Goal: Task Accomplishment & Management: Manage account settings

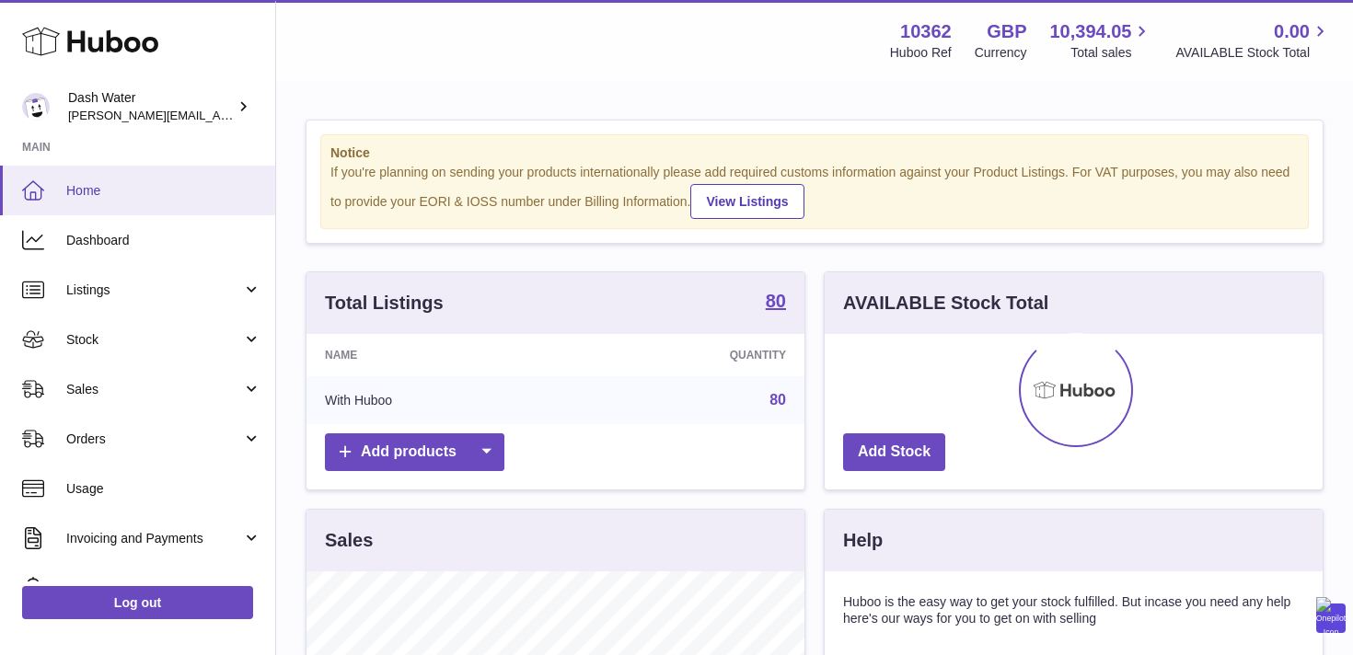
scroll to position [287, 498]
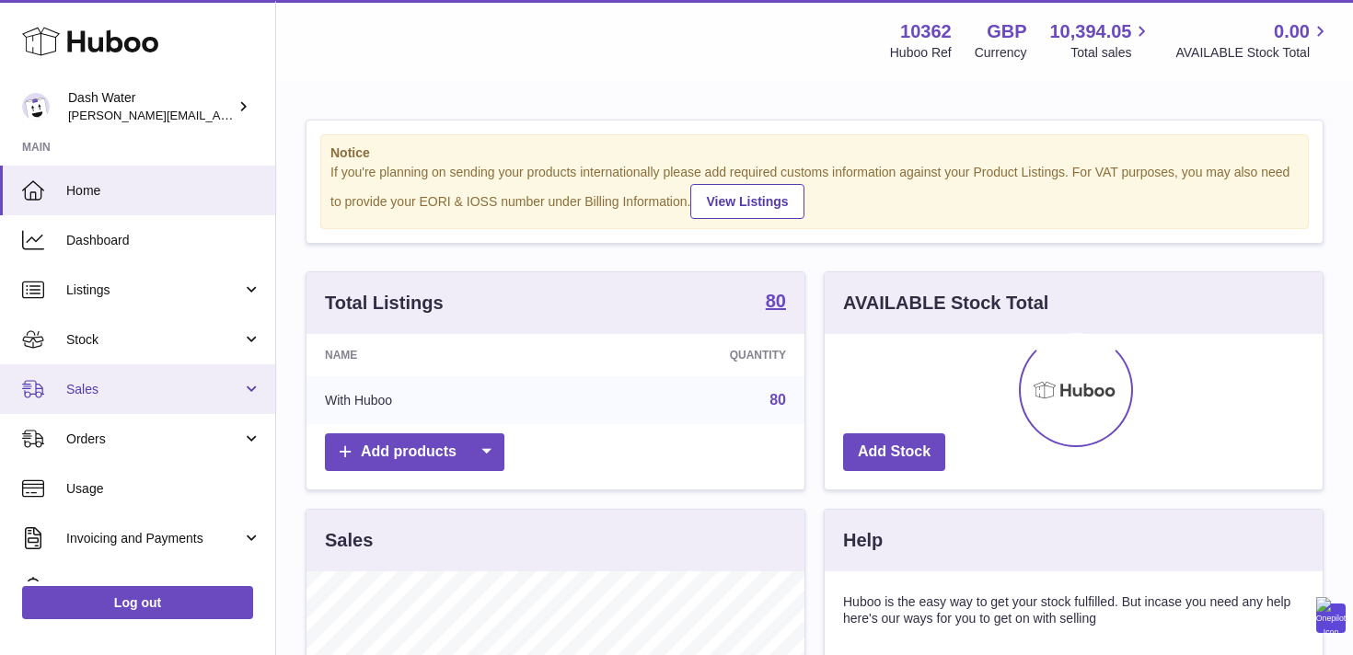
click at [98, 396] on span "Sales" at bounding box center [154, 389] width 176 height 17
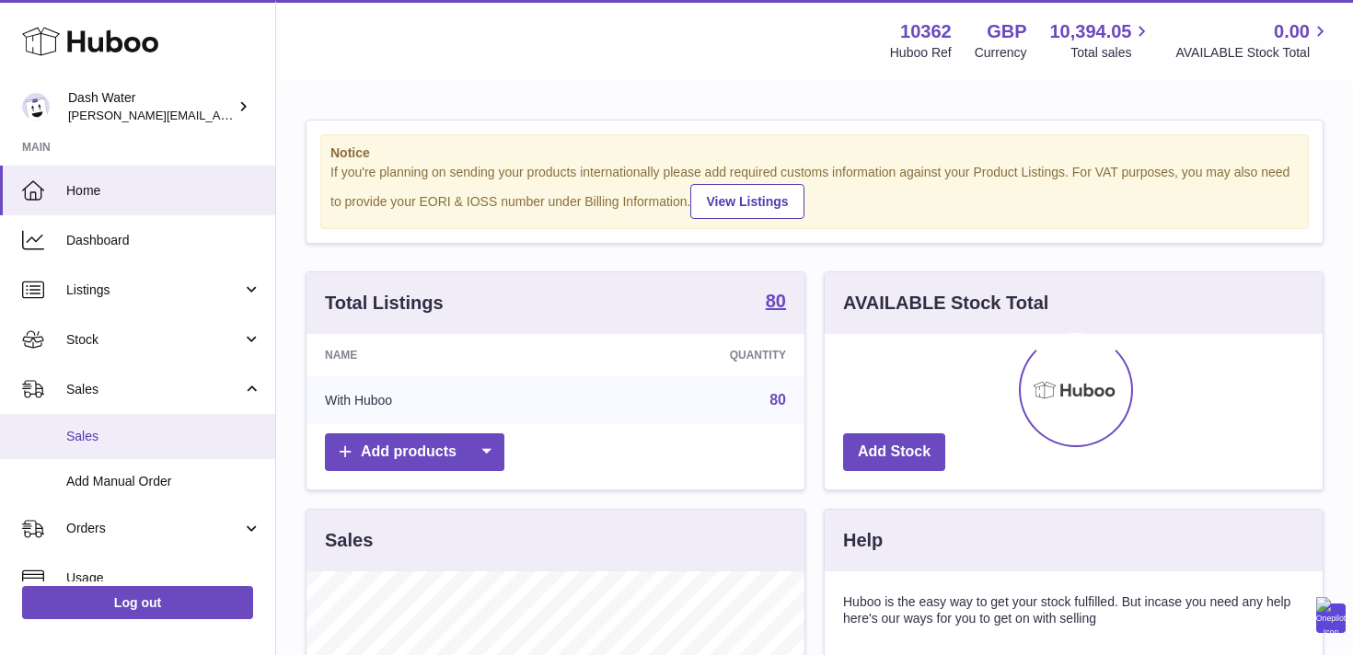
click at [101, 431] on span "Sales" at bounding box center [163, 436] width 195 height 17
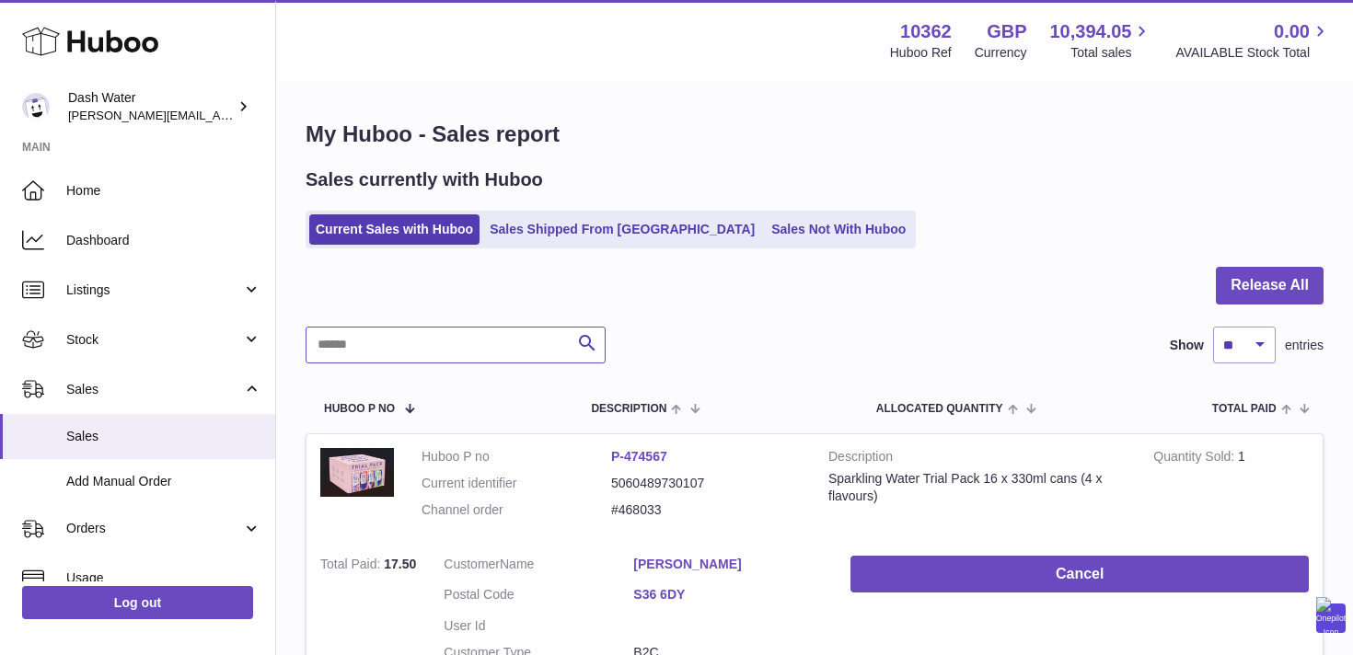
click at [368, 352] on input "text" at bounding box center [456, 345] width 300 height 37
paste input "*******"
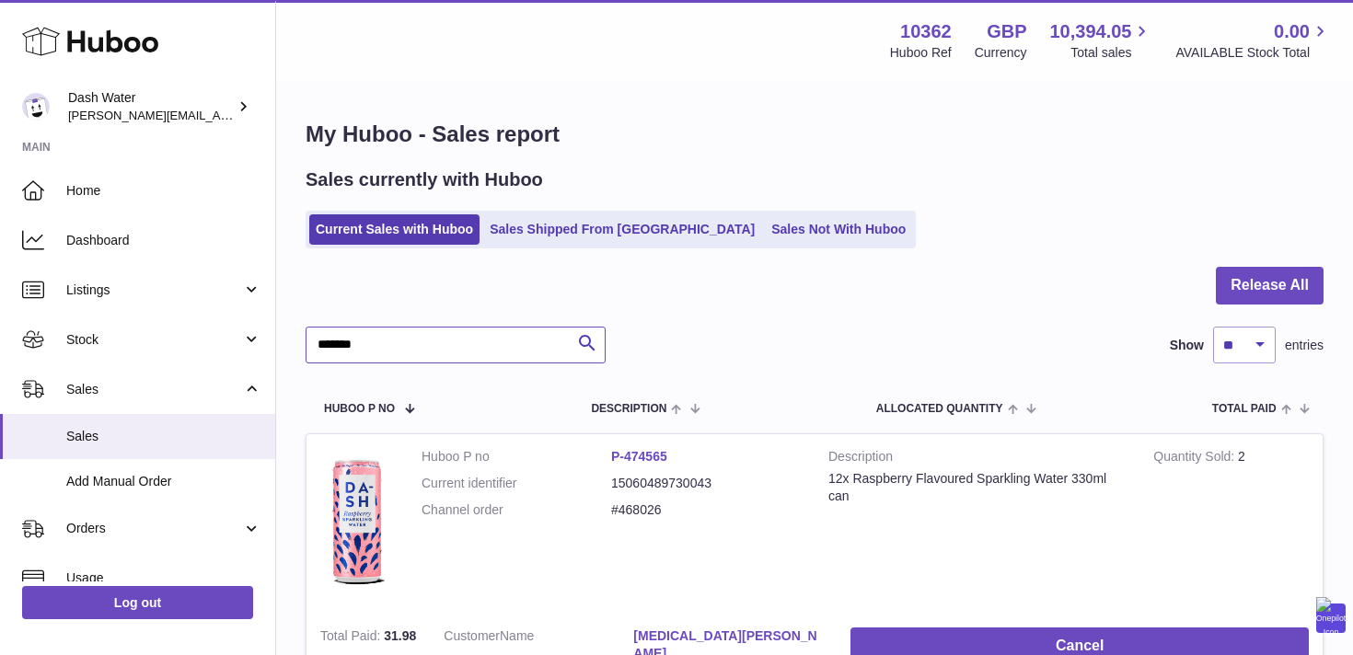
type input "*******"
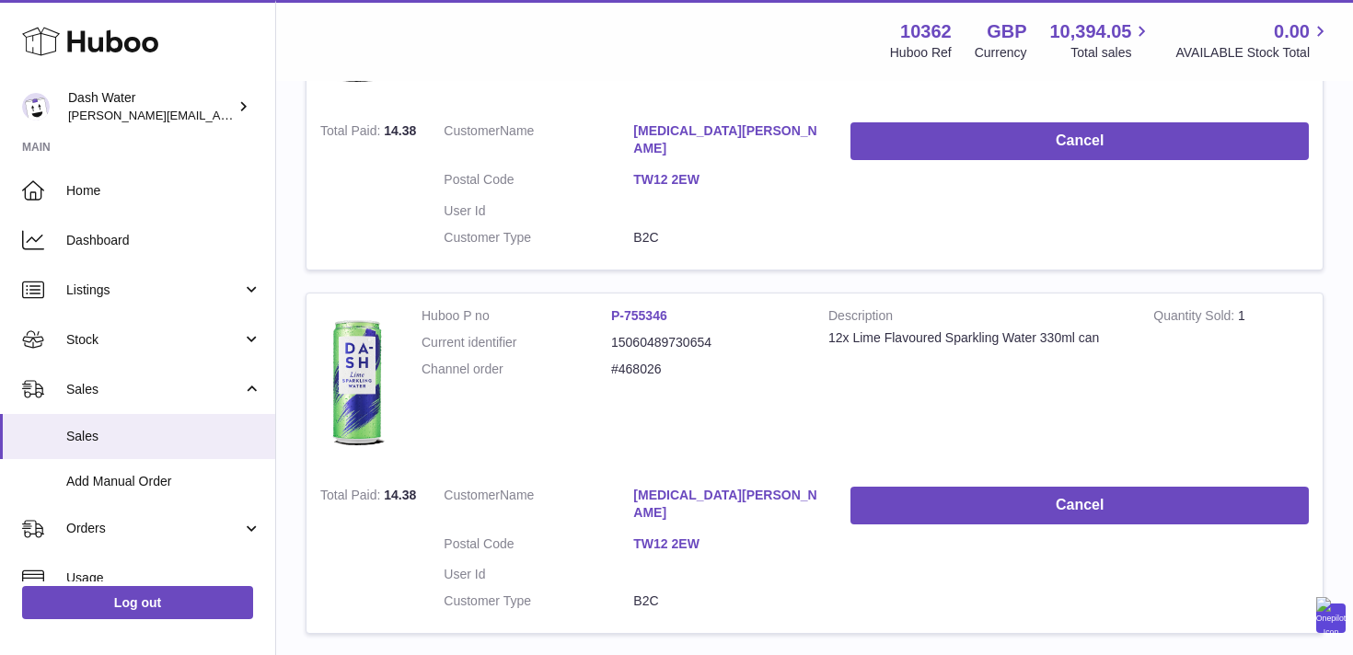
scroll to position [3272, 0]
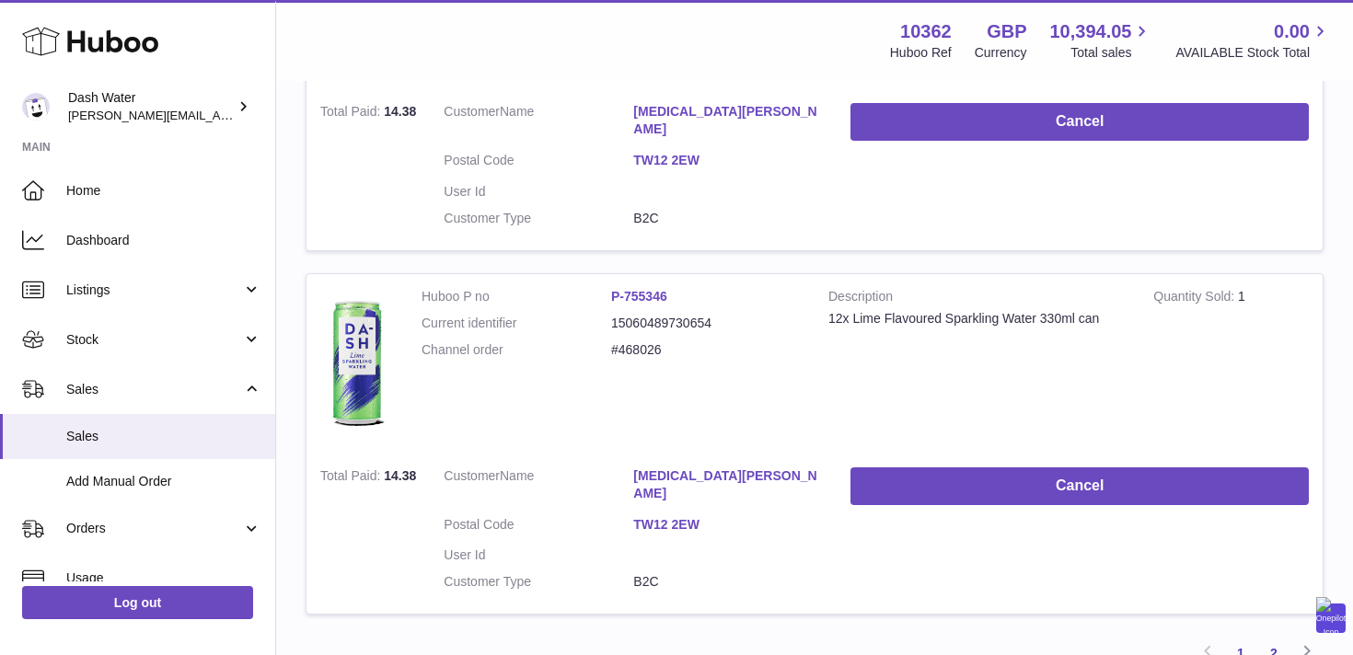
click at [1271, 637] on link "2" at bounding box center [1273, 653] width 33 height 33
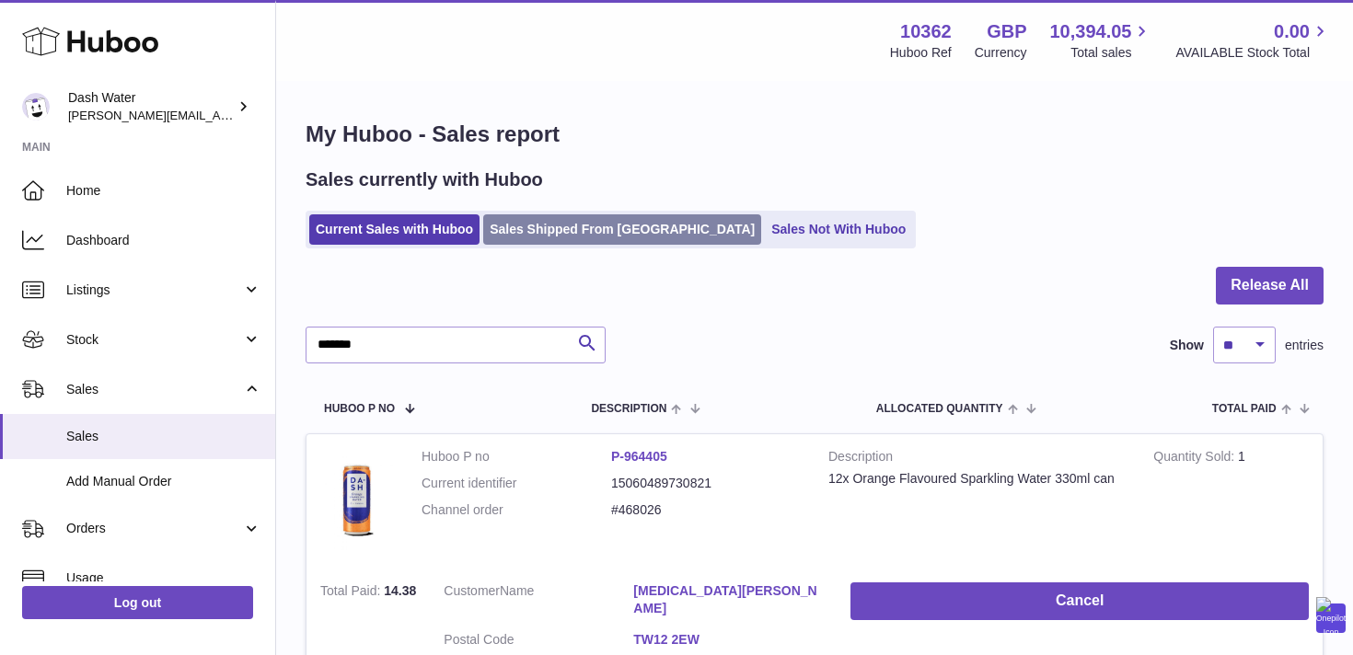
click at [581, 221] on link "Sales Shipped From [GEOGRAPHIC_DATA]" at bounding box center [622, 229] width 278 height 30
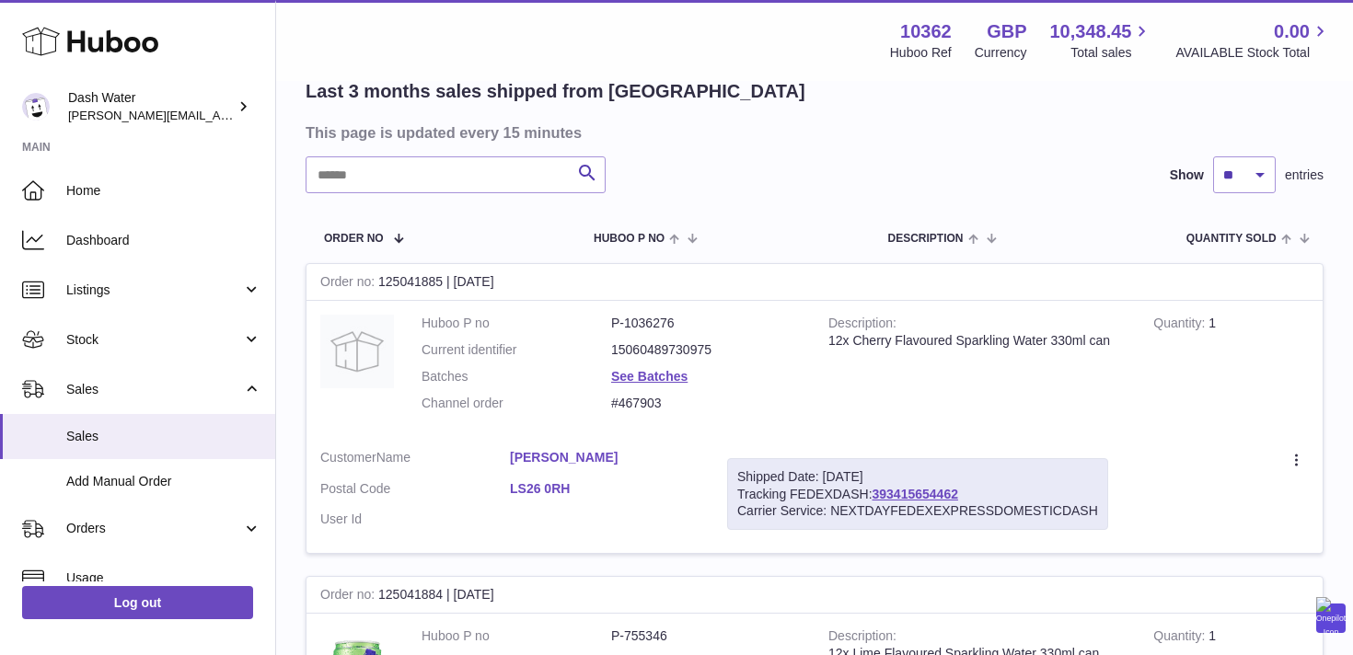
scroll to position [146, 0]
click at [394, 162] on input "text" at bounding box center [456, 173] width 300 height 37
paste input "*******"
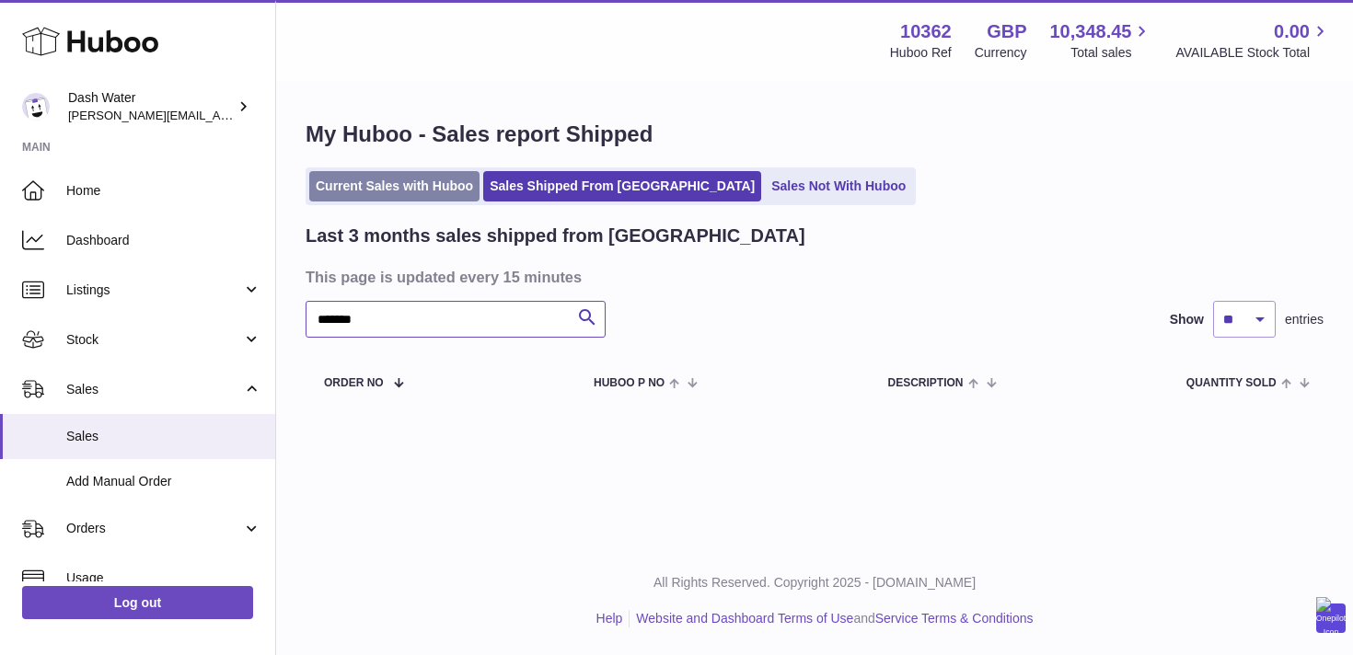
type input "*******"
click at [349, 180] on link "Current Sales with Huboo" at bounding box center [394, 186] width 170 height 30
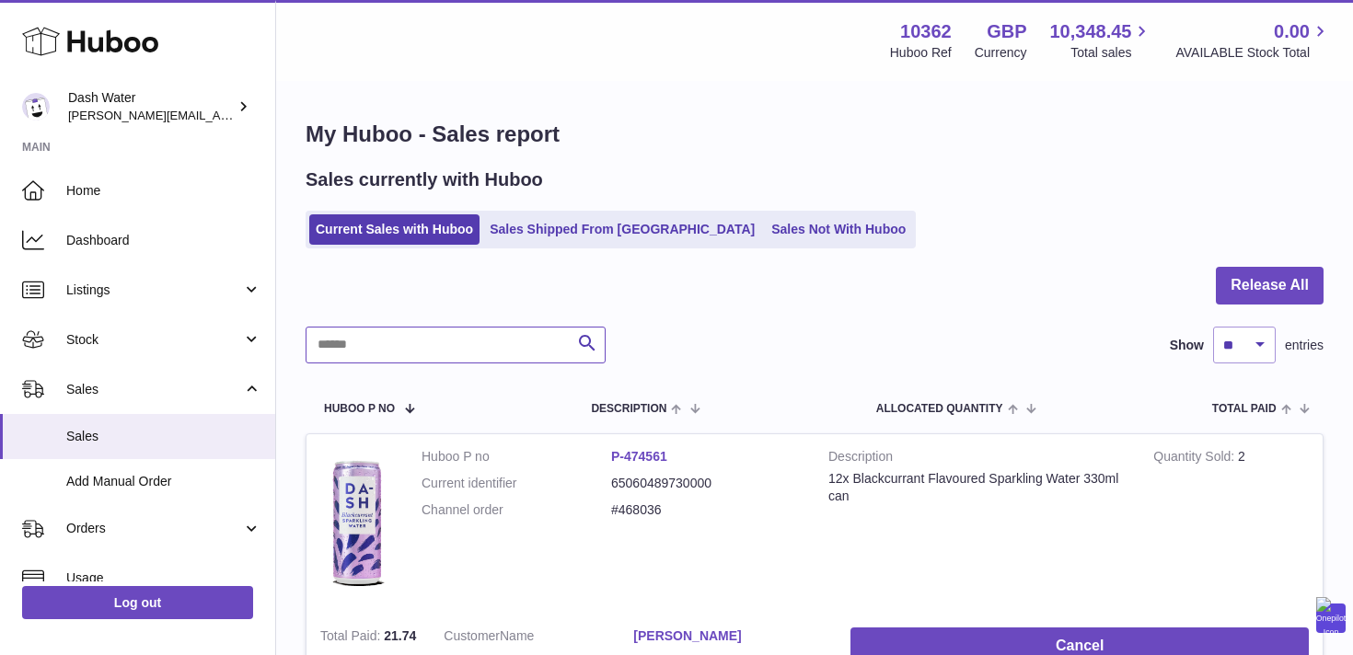
click at [375, 341] on input "text" at bounding box center [456, 345] width 300 height 37
paste input "*******"
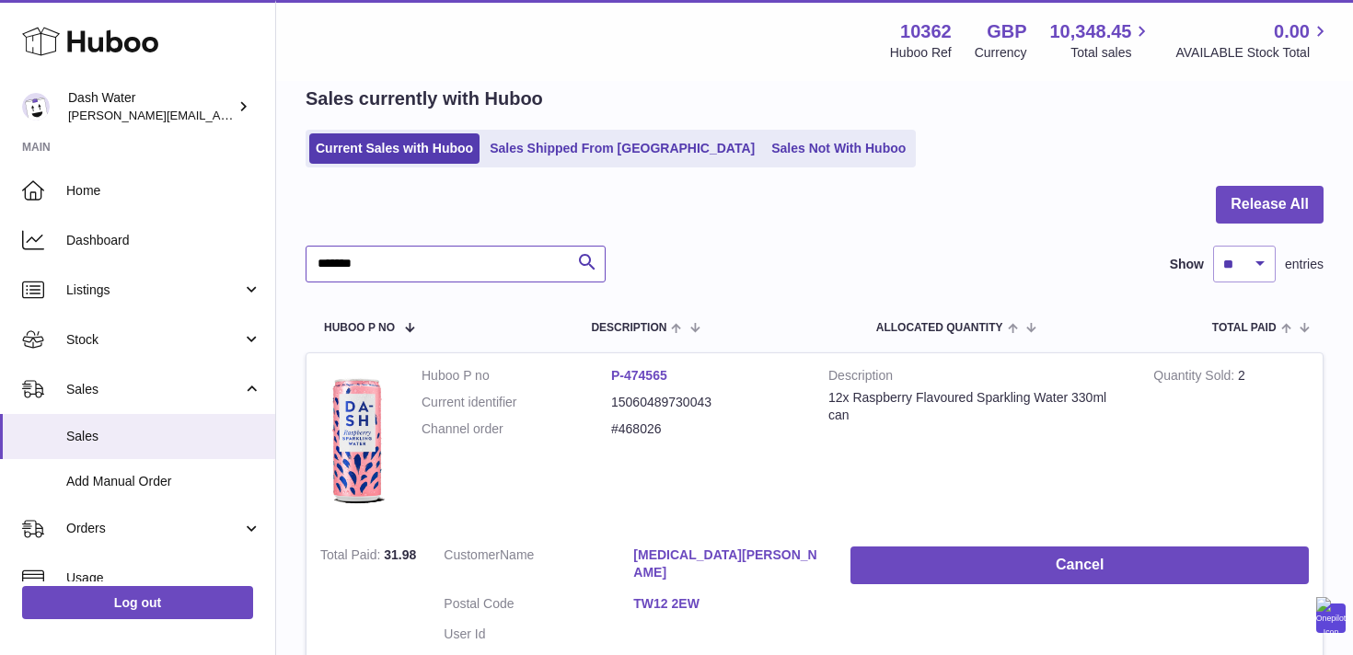
scroll to position [94, 0]
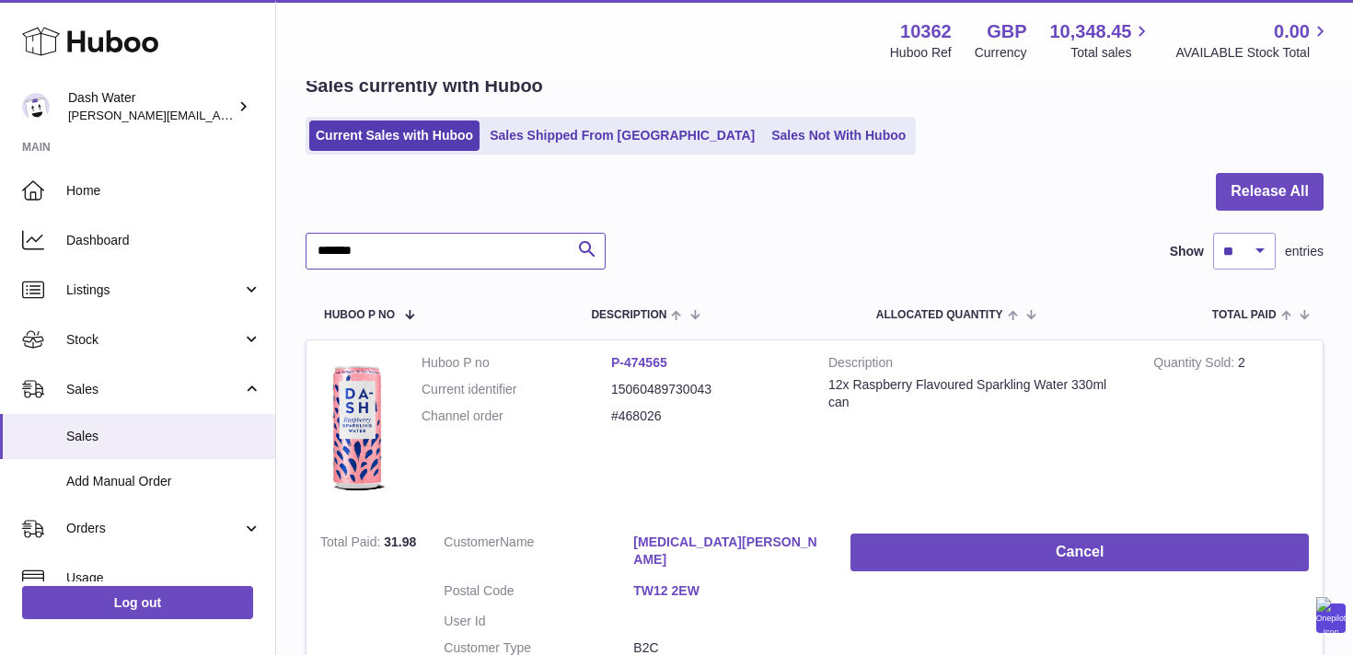
type input "*******"
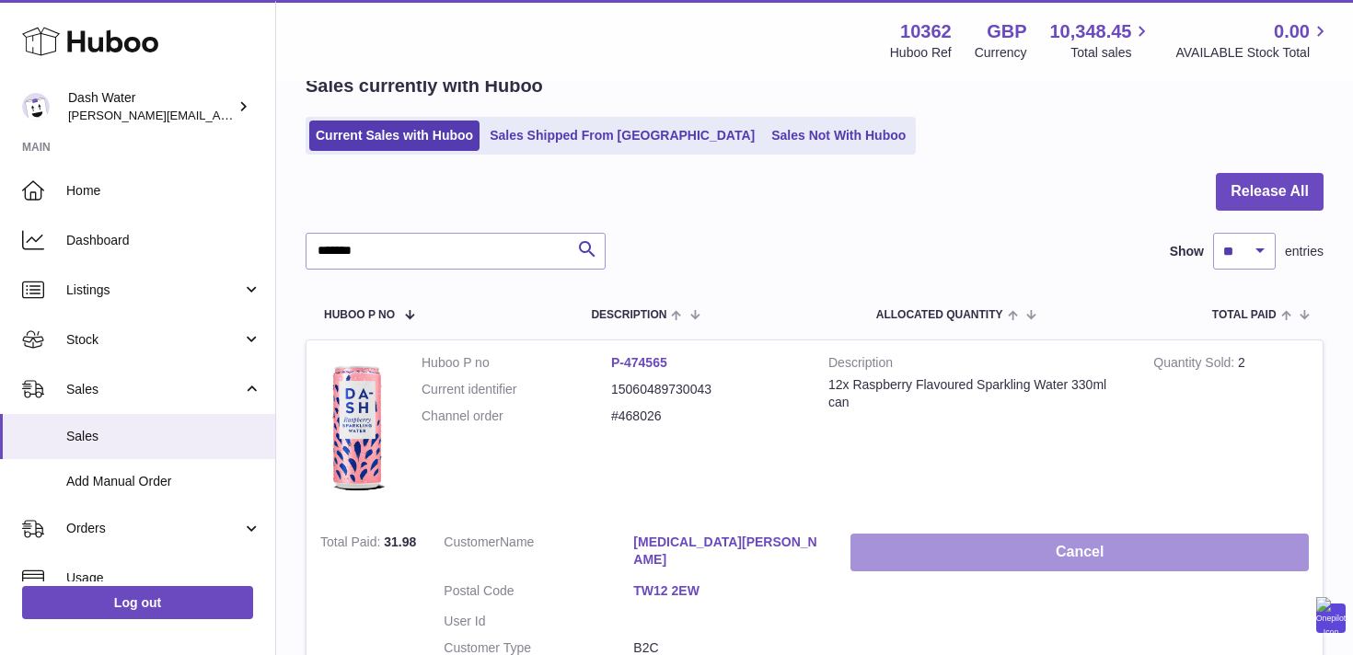
click at [1035, 562] on button "Cancel" at bounding box center [1079, 553] width 458 height 38
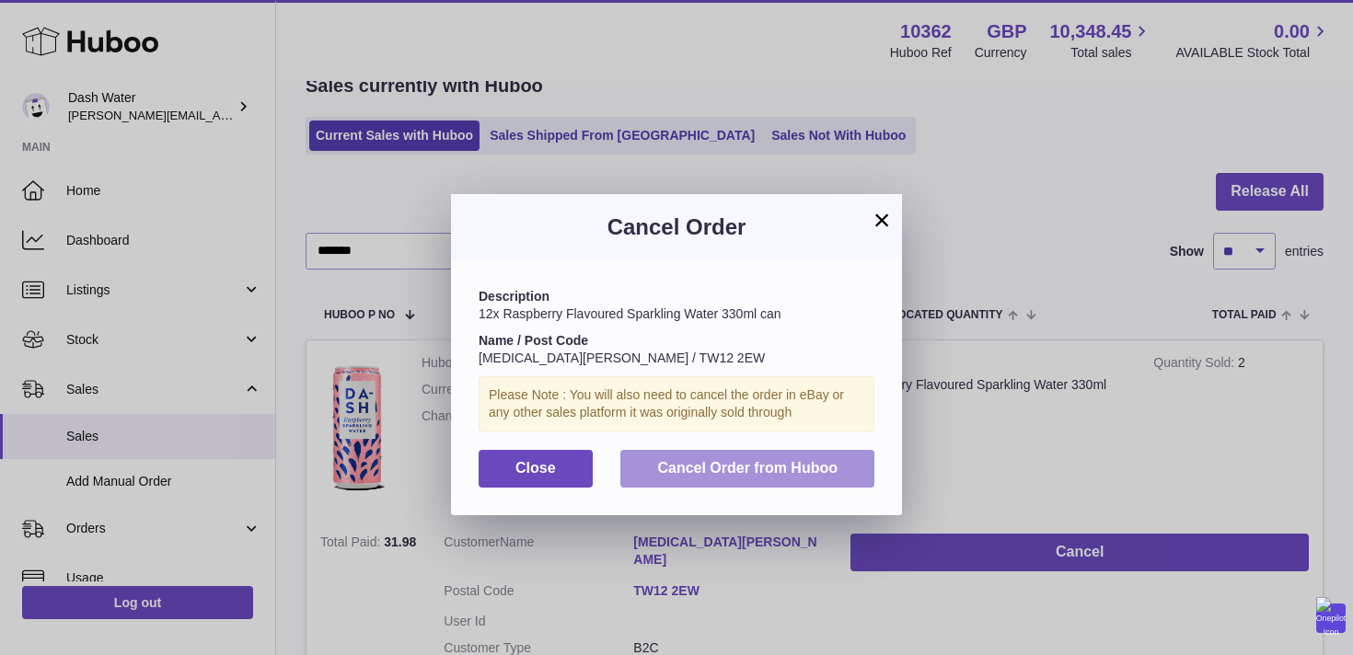
click at [762, 468] on span "Cancel Order from Huboo" at bounding box center [747, 468] width 180 height 16
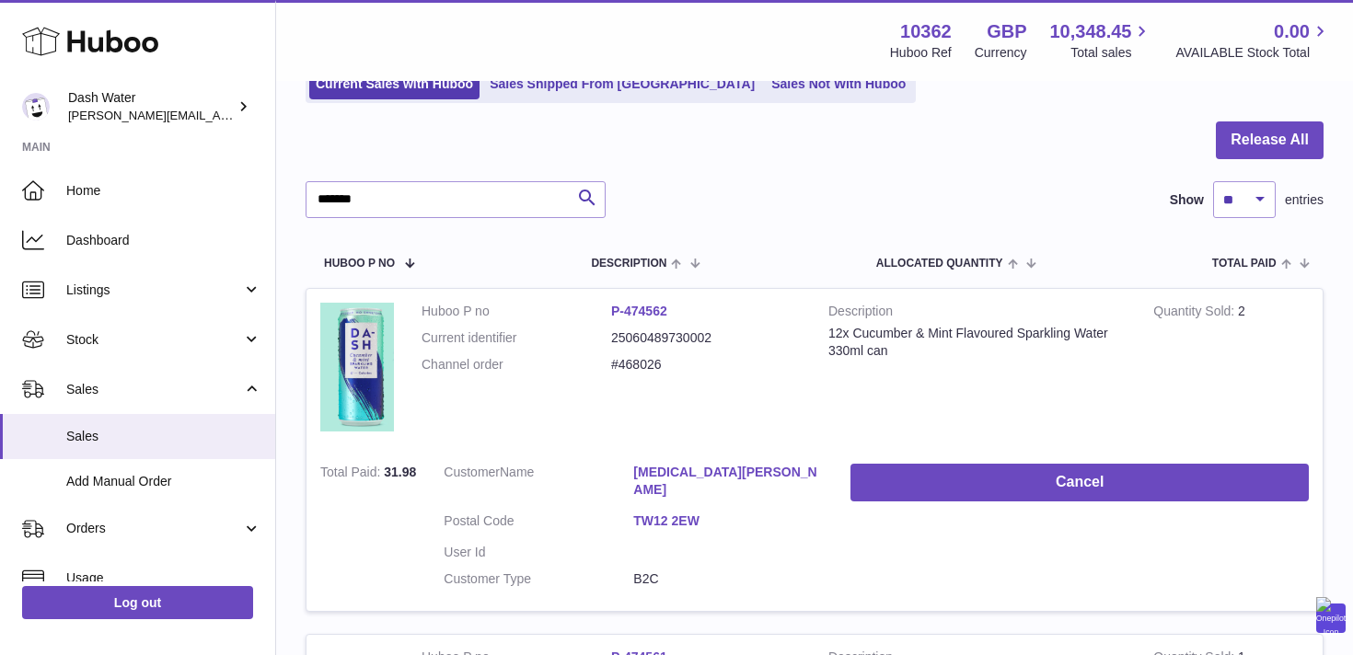
scroll to position [147, 0]
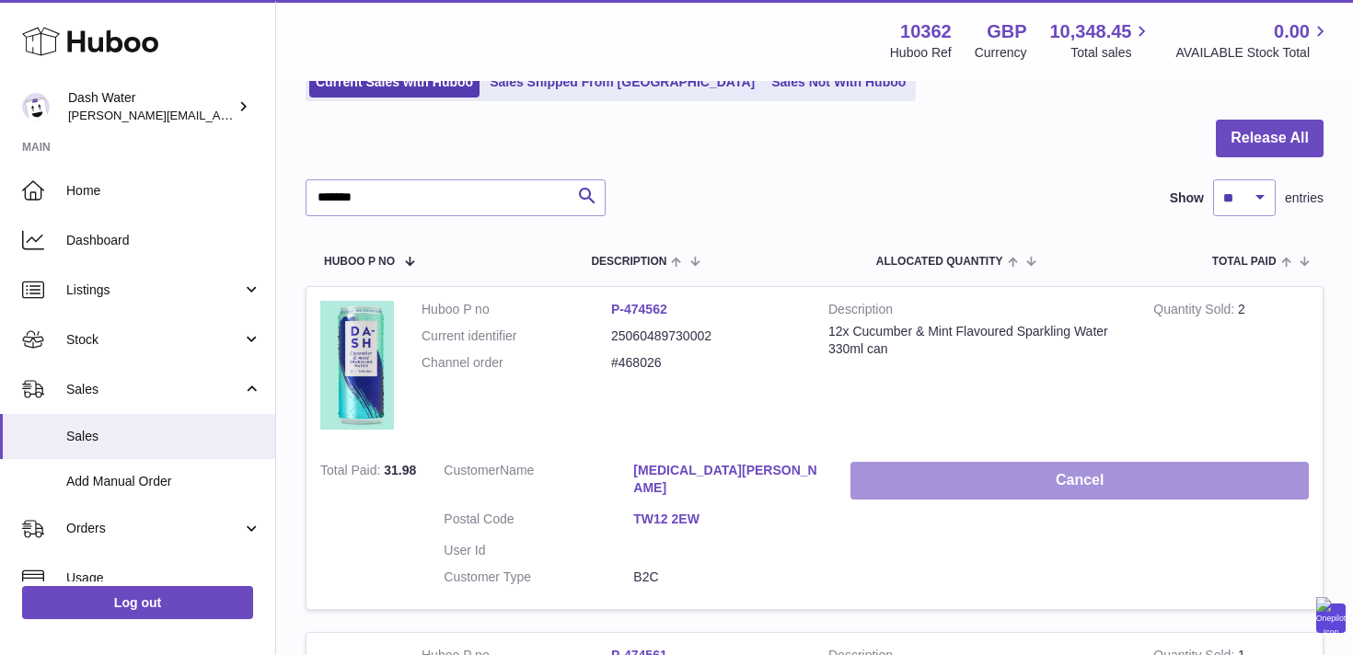
click at [1030, 473] on button "Cancel" at bounding box center [1079, 481] width 458 height 38
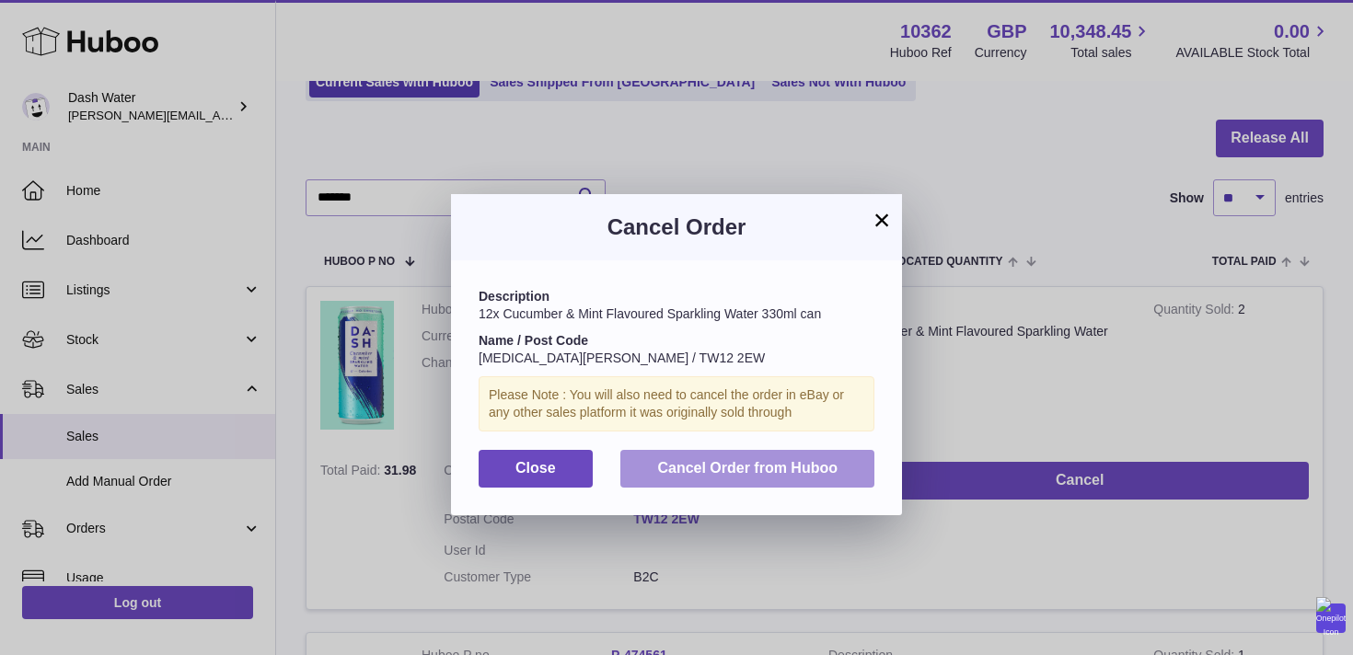
click at [843, 461] on button "Cancel Order from Huboo" at bounding box center [747, 469] width 254 height 38
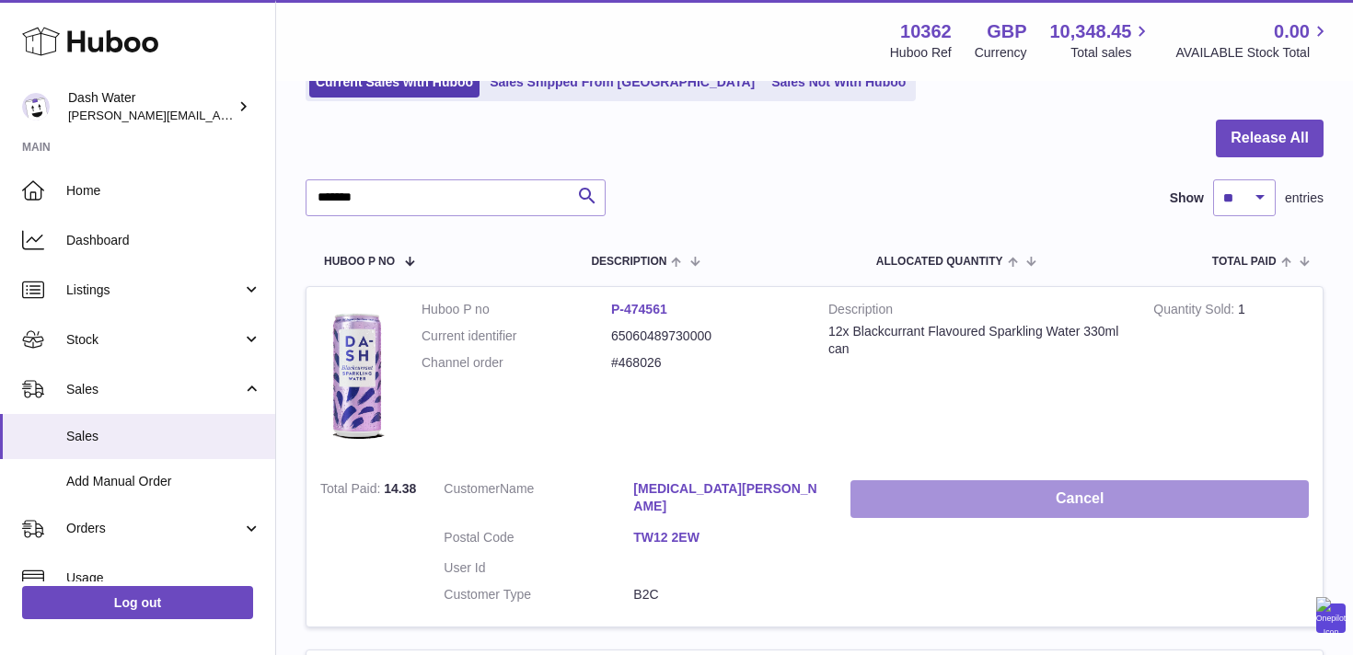
click at [986, 494] on button "Cancel" at bounding box center [1079, 499] width 458 height 38
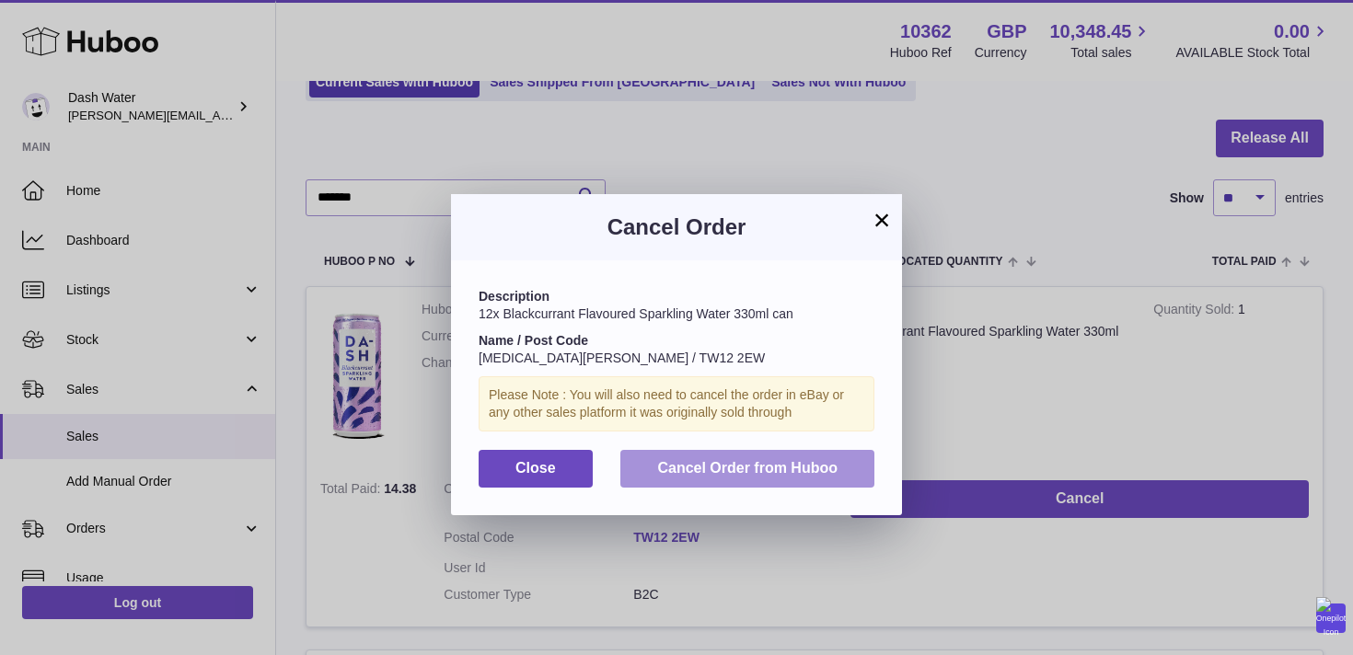
click at [848, 476] on button "Cancel Order from Huboo" at bounding box center [747, 469] width 254 height 38
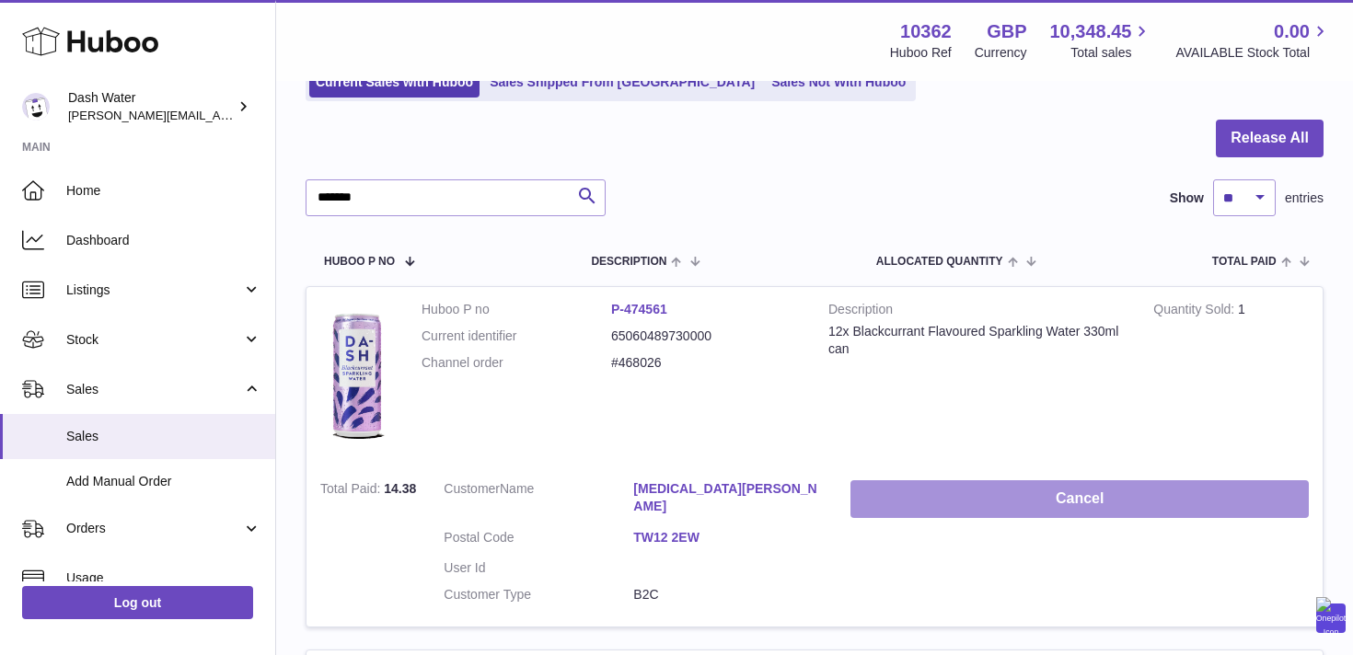
click at [970, 491] on button "Cancel" at bounding box center [1079, 499] width 458 height 38
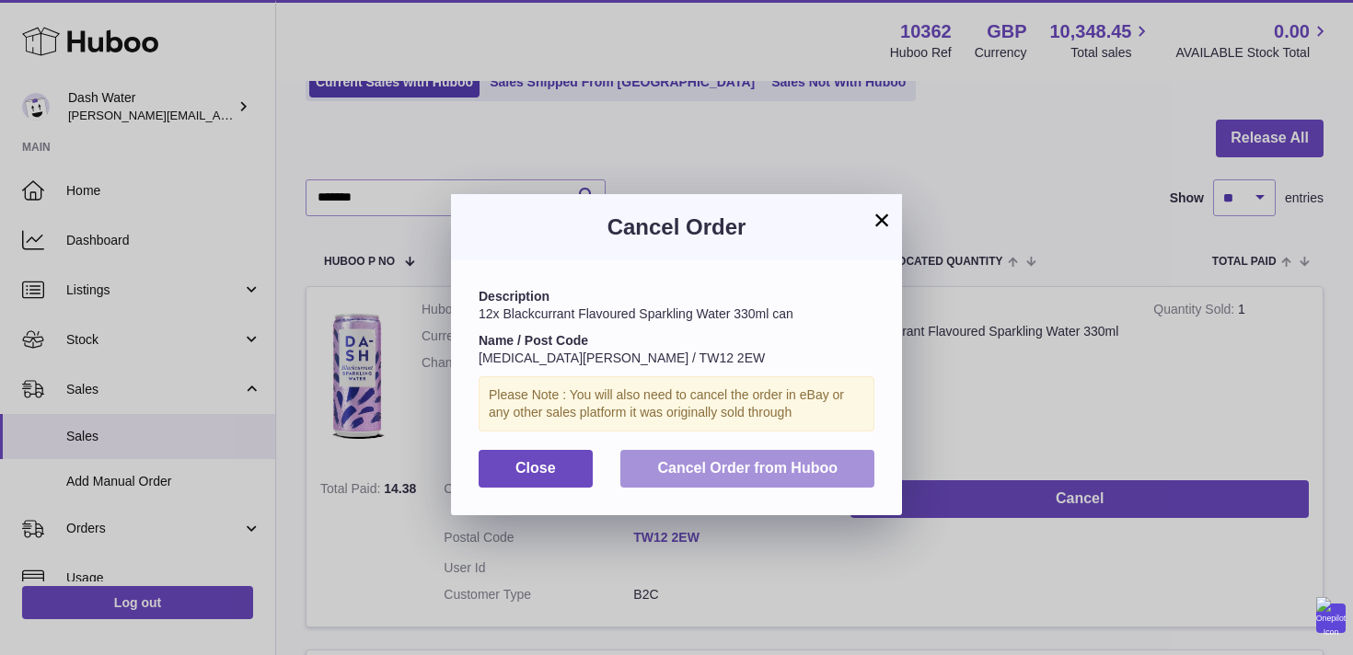
click at [804, 460] on span "Cancel Order from Huboo" at bounding box center [747, 468] width 180 height 16
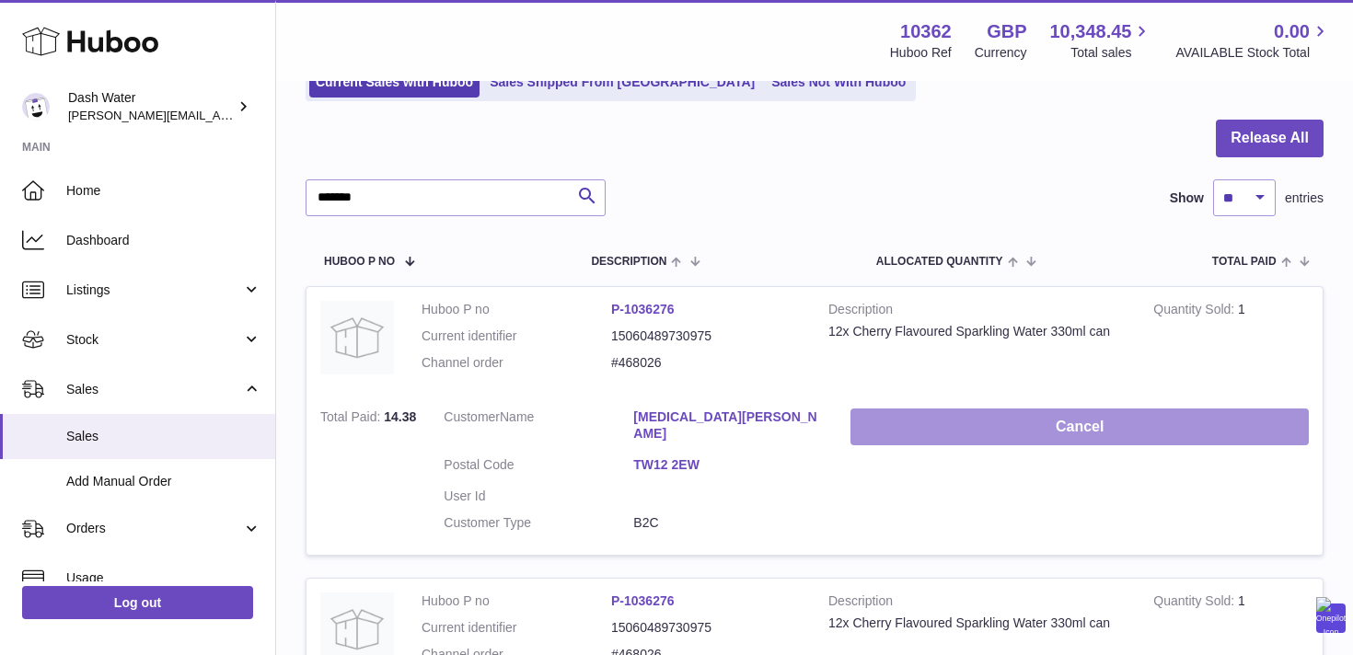
click at [1001, 423] on button "Cancel" at bounding box center [1079, 428] width 458 height 38
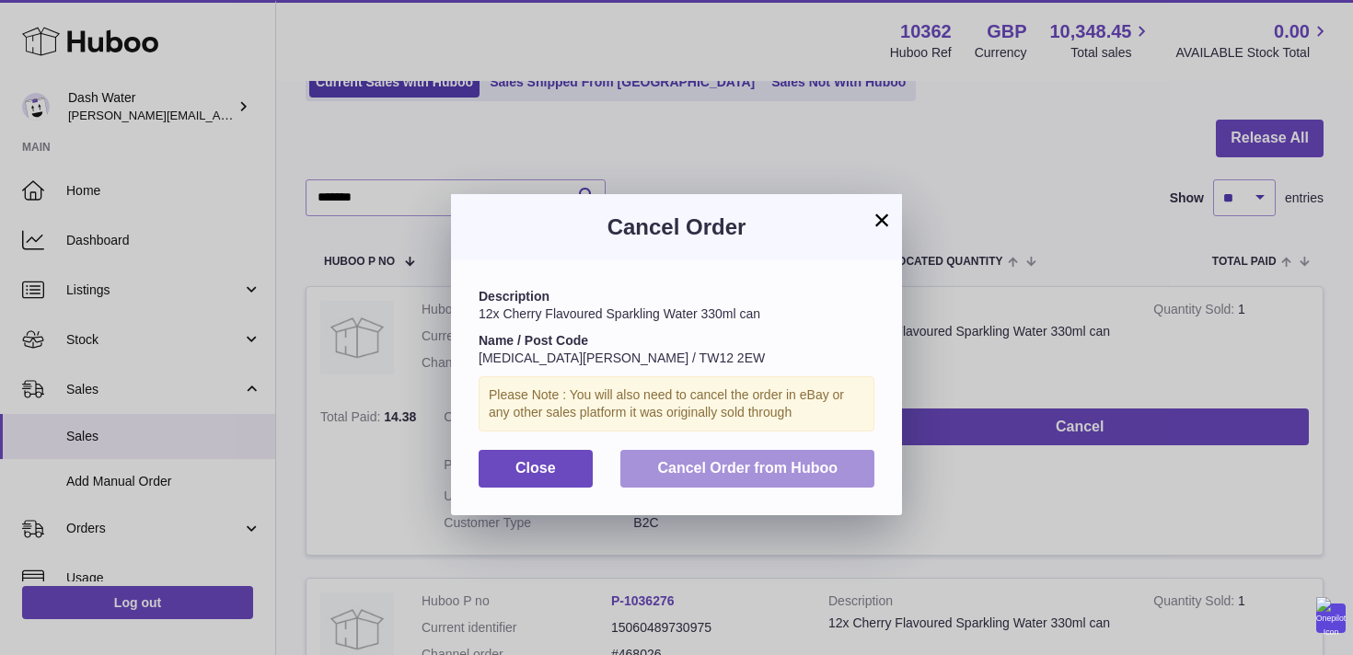
click at [835, 457] on button "Cancel Order from Huboo" at bounding box center [747, 469] width 254 height 38
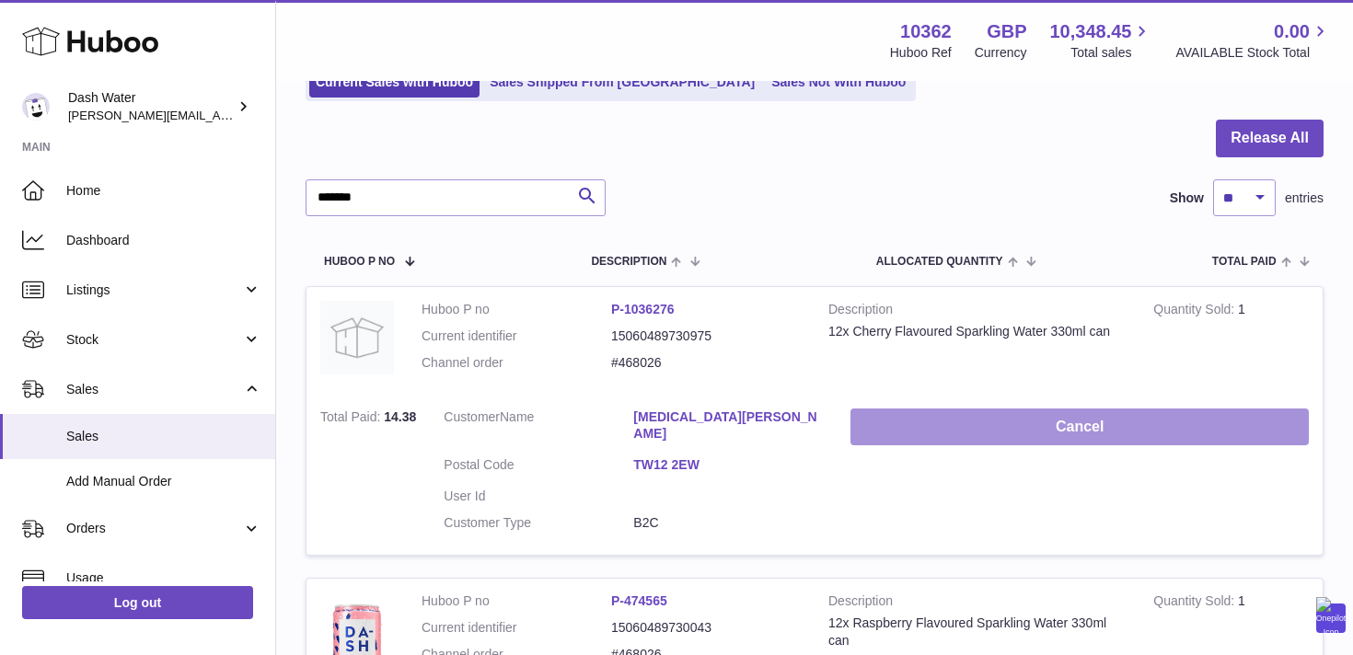
click at [1044, 428] on button "Cancel" at bounding box center [1079, 428] width 458 height 38
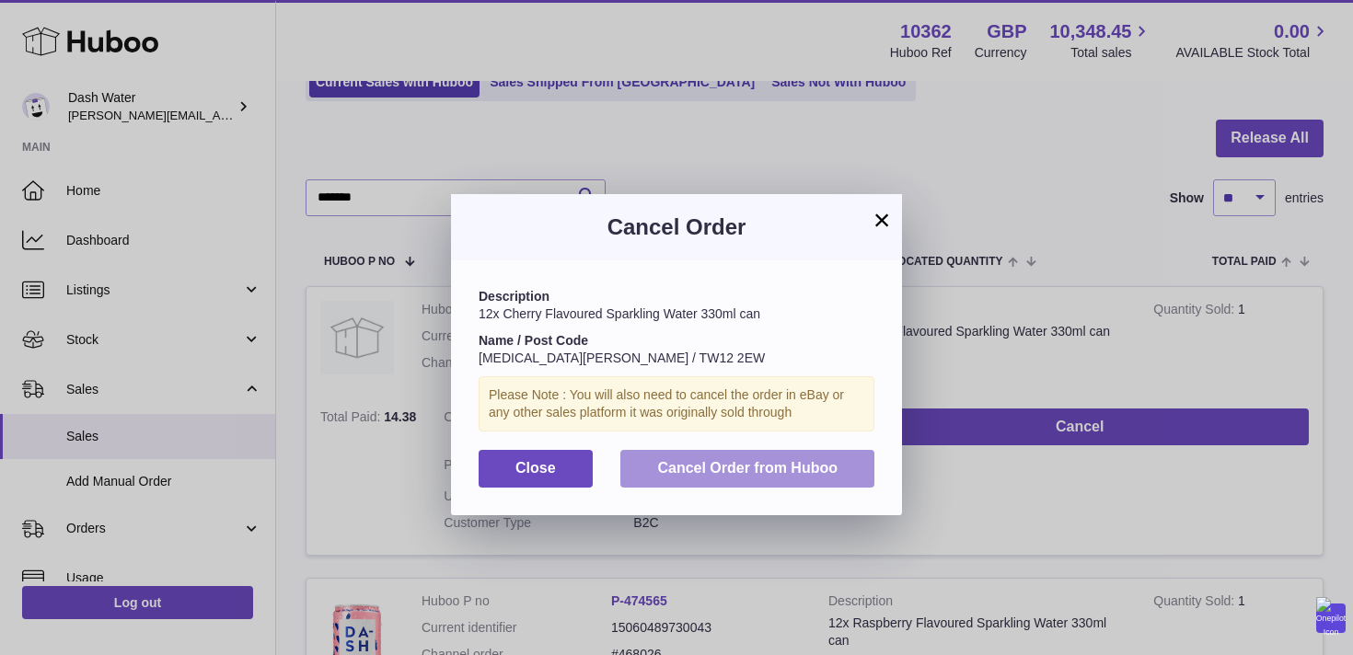
click at [842, 467] on button "Cancel Order from Huboo" at bounding box center [747, 469] width 254 height 38
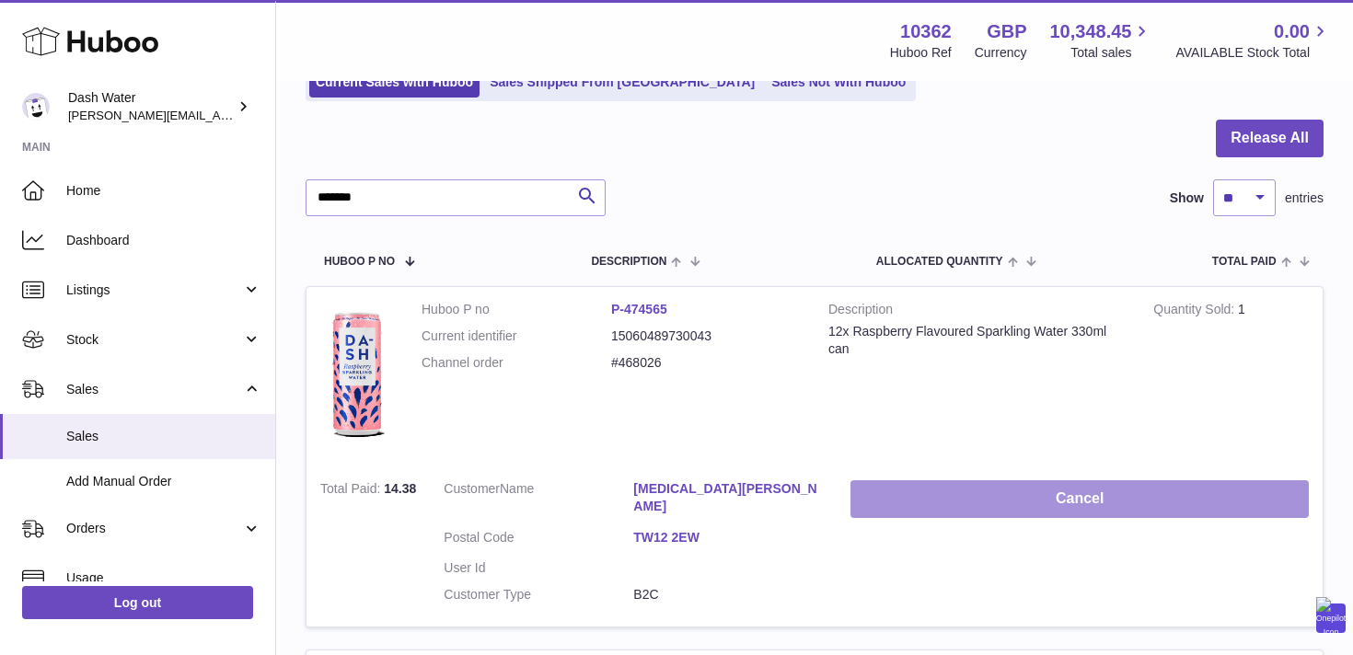
click at [1009, 491] on button "Cancel" at bounding box center [1079, 499] width 458 height 38
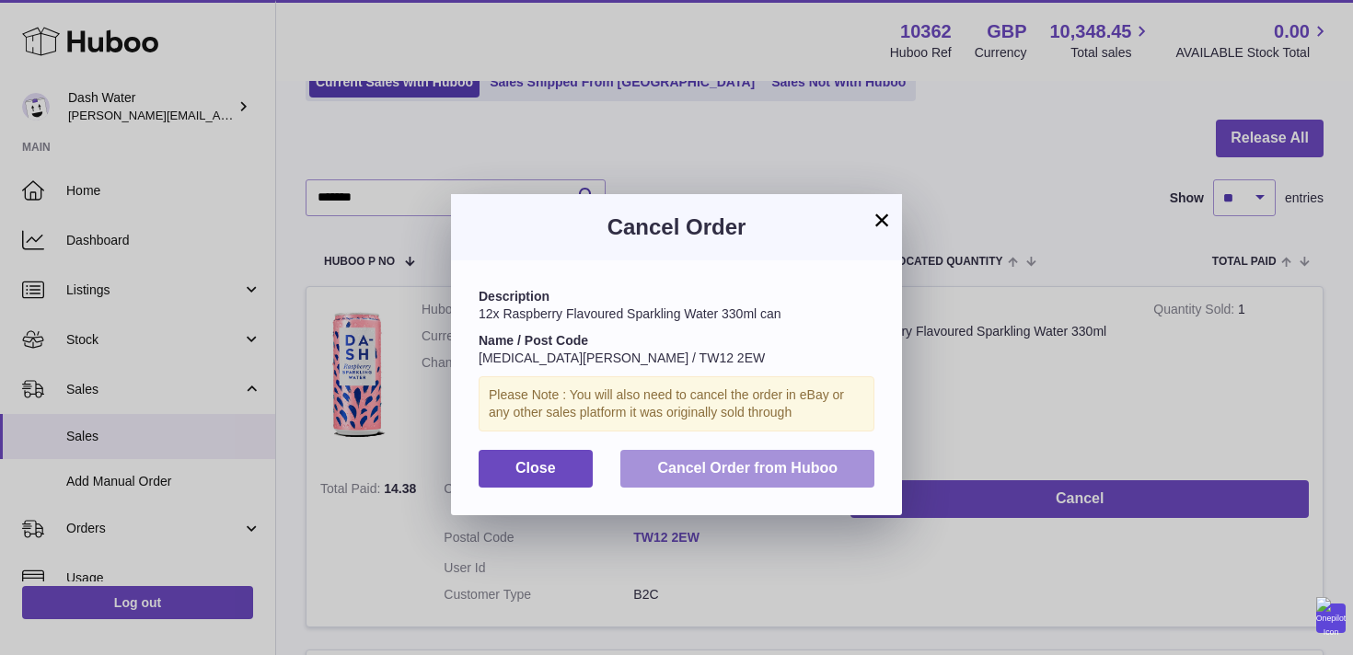
click at [853, 473] on button "Cancel Order from Huboo" at bounding box center [747, 469] width 254 height 38
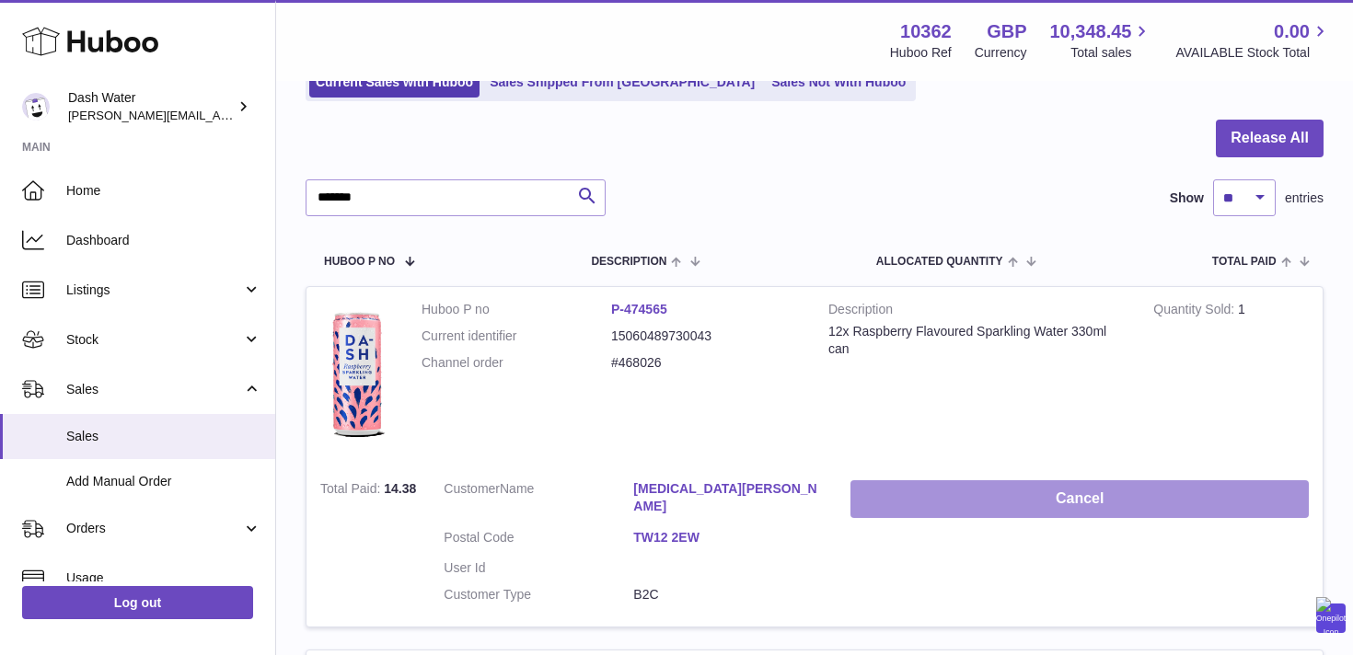
click at [1005, 496] on button "Cancel" at bounding box center [1079, 499] width 458 height 38
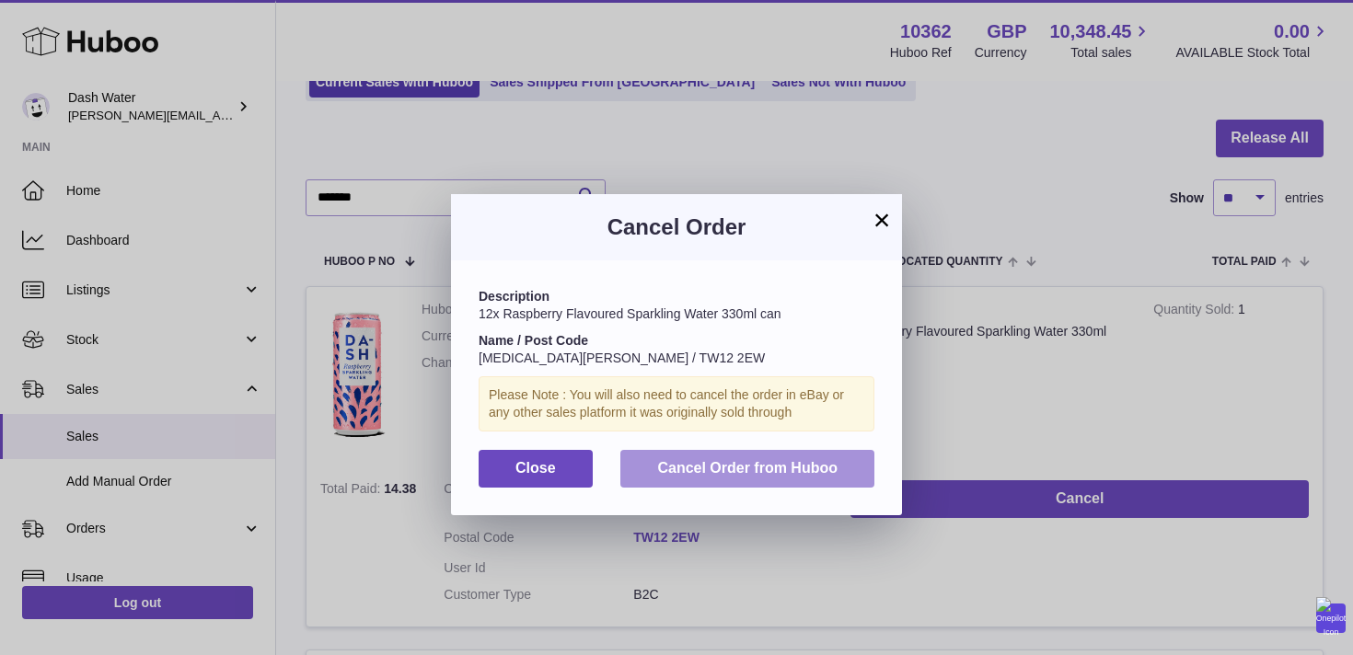
click at [840, 486] on button "Cancel Order from Huboo" at bounding box center [747, 469] width 254 height 38
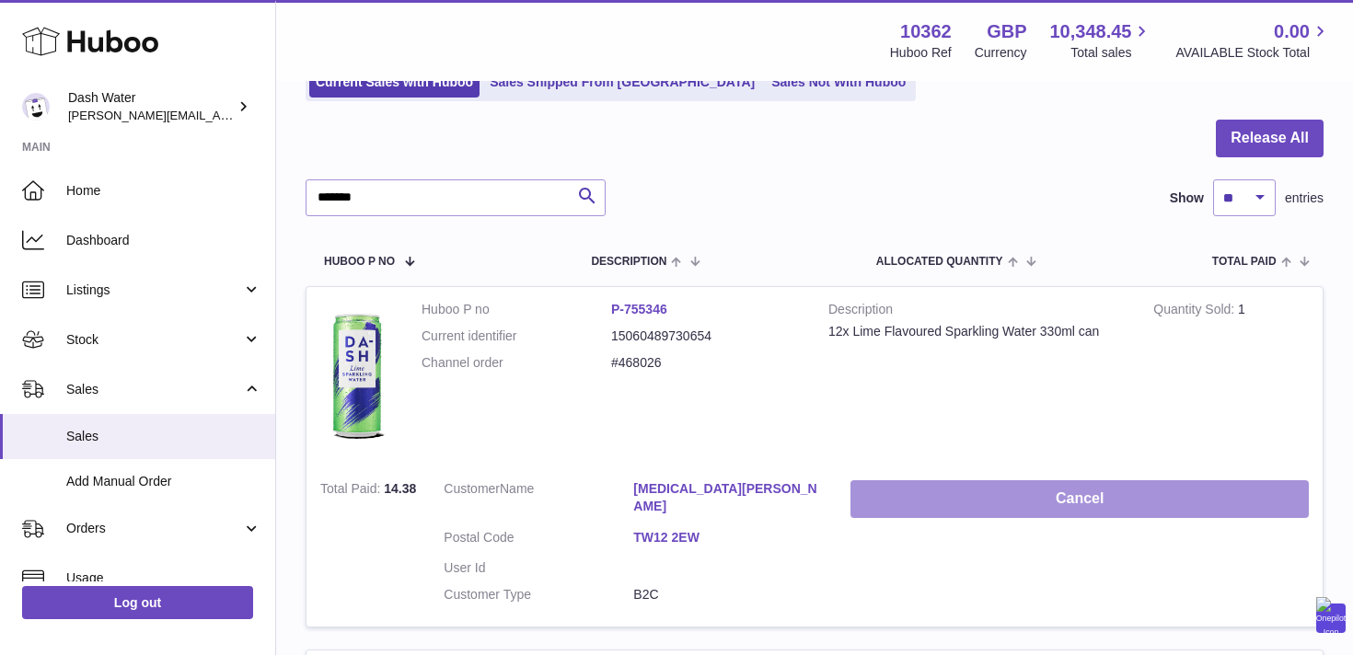
click at [1069, 489] on button "Cancel" at bounding box center [1079, 499] width 458 height 38
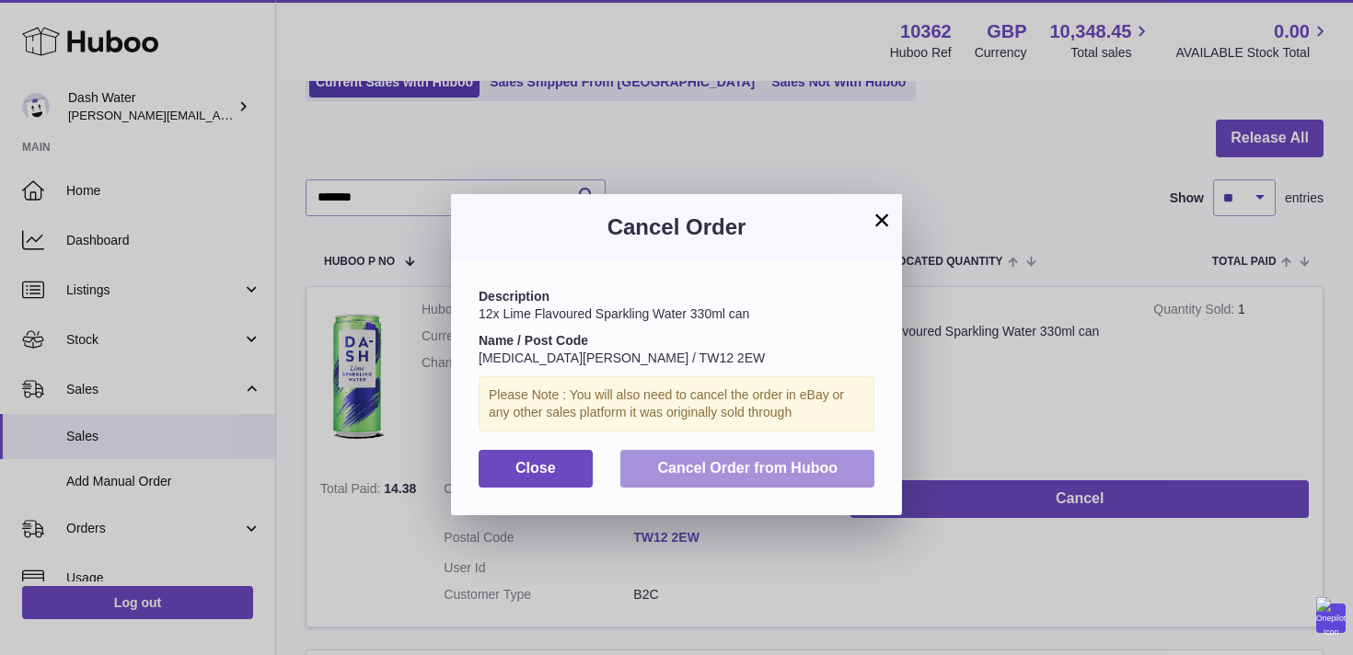
click at [849, 465] on button "Cancel Order from Huboo" at bounding box center [747, 469] width 254 height 38
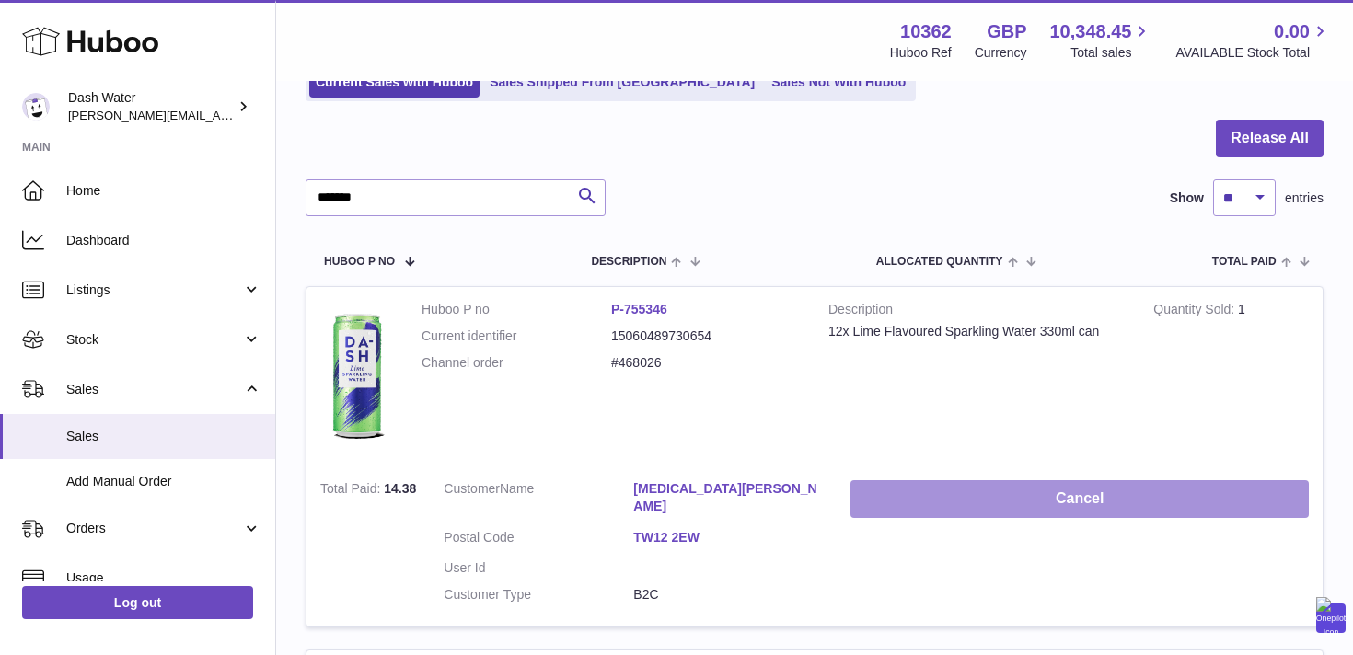
click at [1085, 498] on button "Cancel" at bounding box center [1079, 499] width 458 height 38
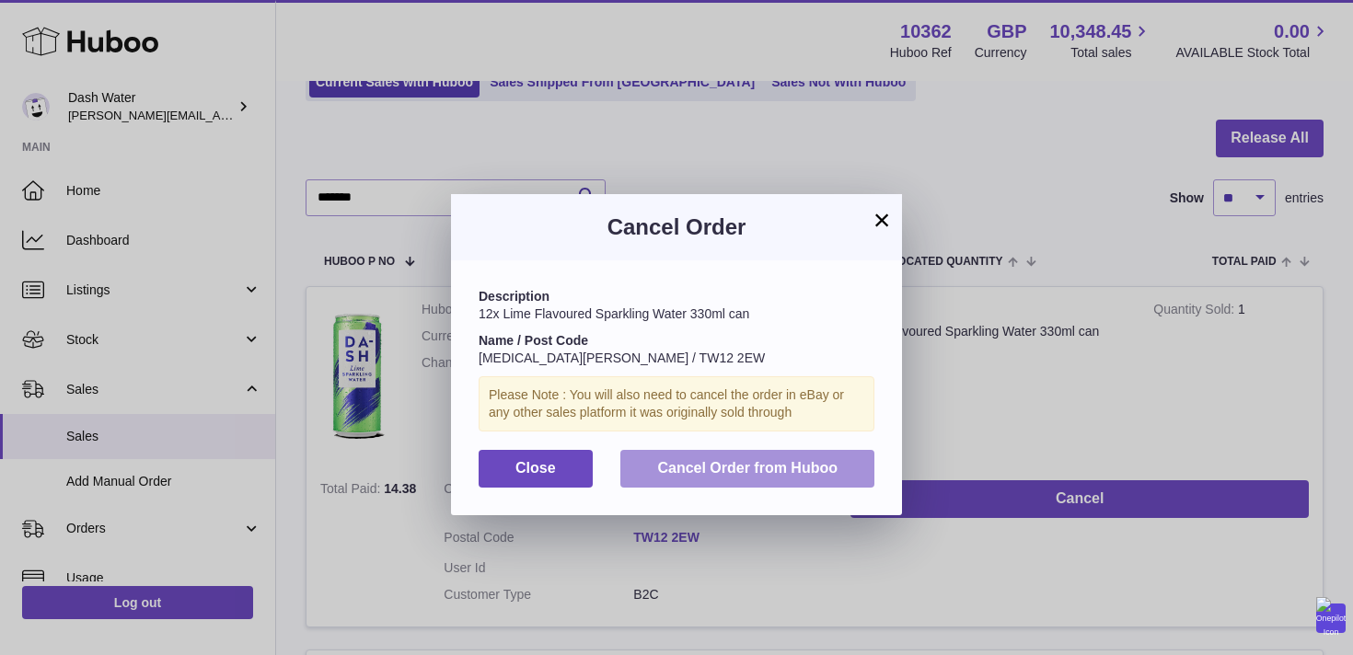
click at [813, 477] on button "Cancel Order from Huboo" at bounding box center [747, 469] width 254 height 38
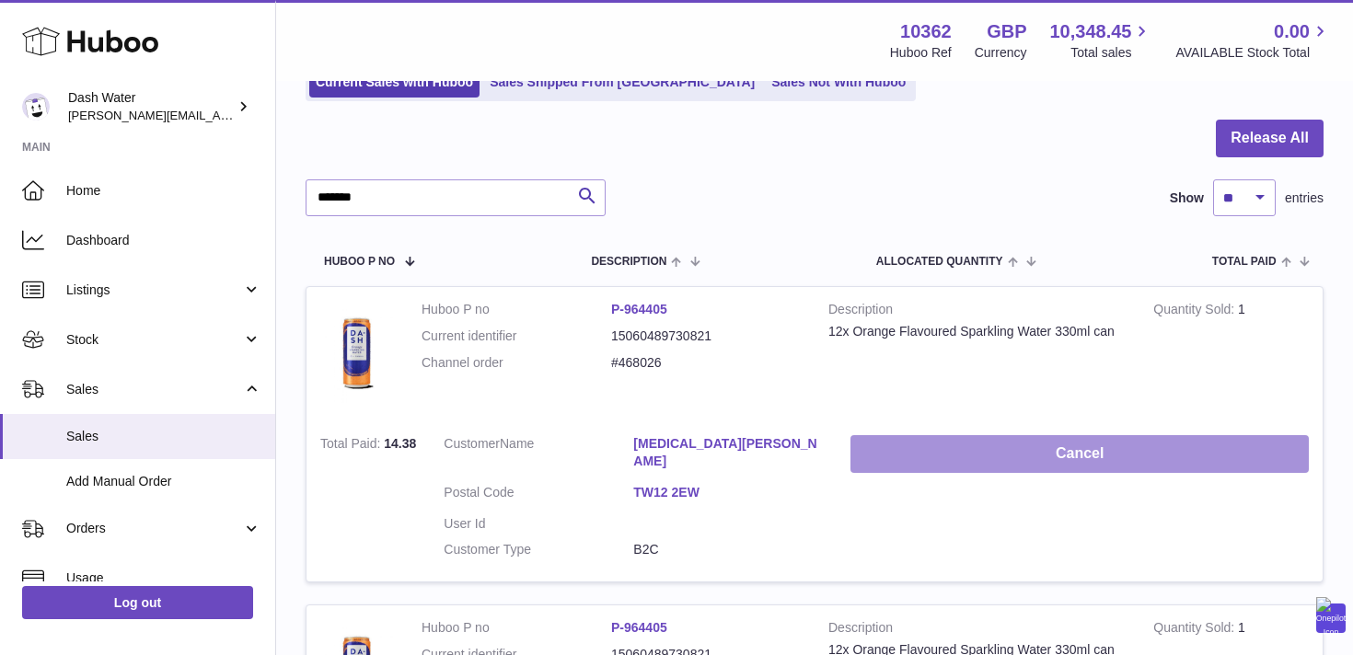
click at [1109, 462] on button "Cancel" at bounding box center [1079, 454] width 458 height 38
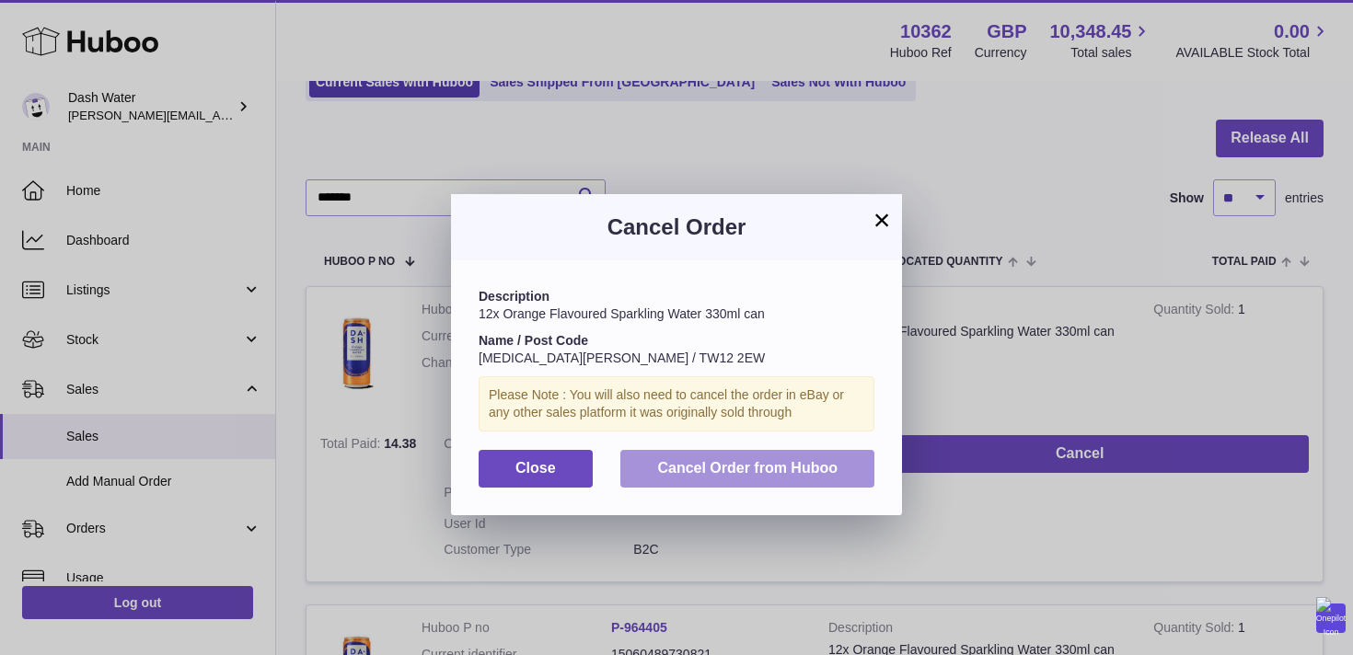
click at [814, 464] on span "Cancel Order from Huboo" at bounding box center [747, 468] width 180 height 16
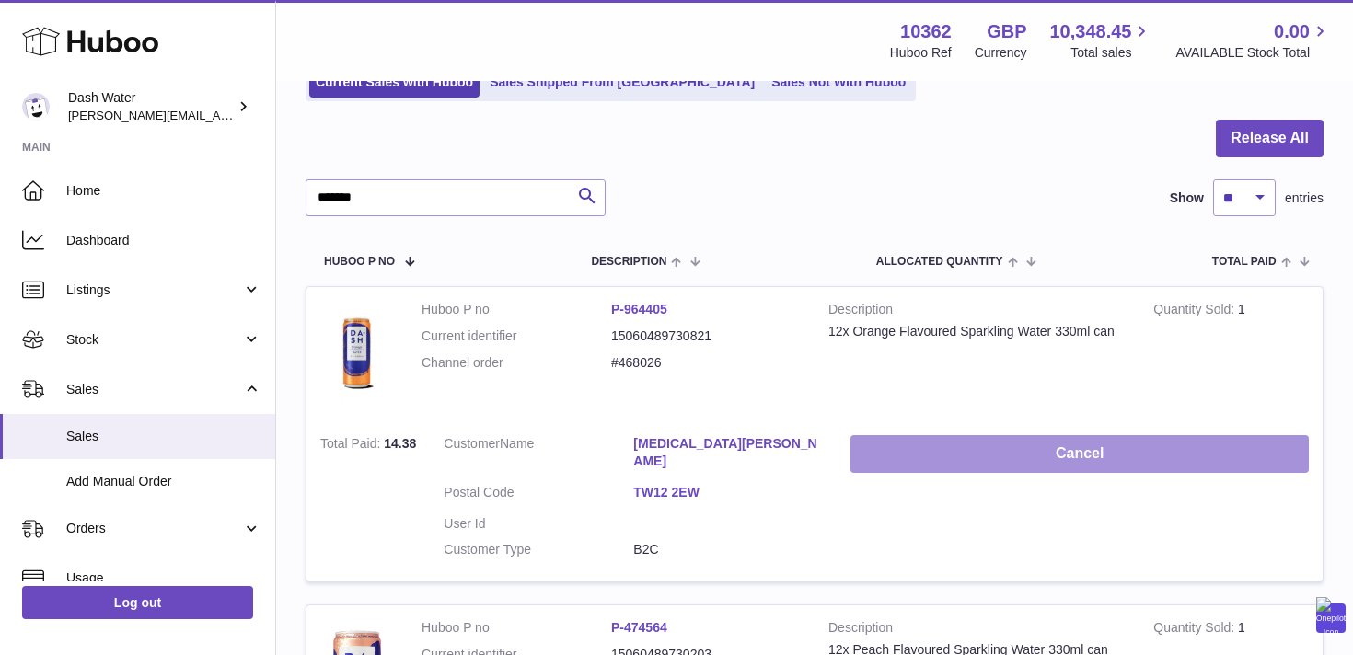
click at [1057, 452] on button "Cancel" at bounding box center [1079, 454] width 458 height 38
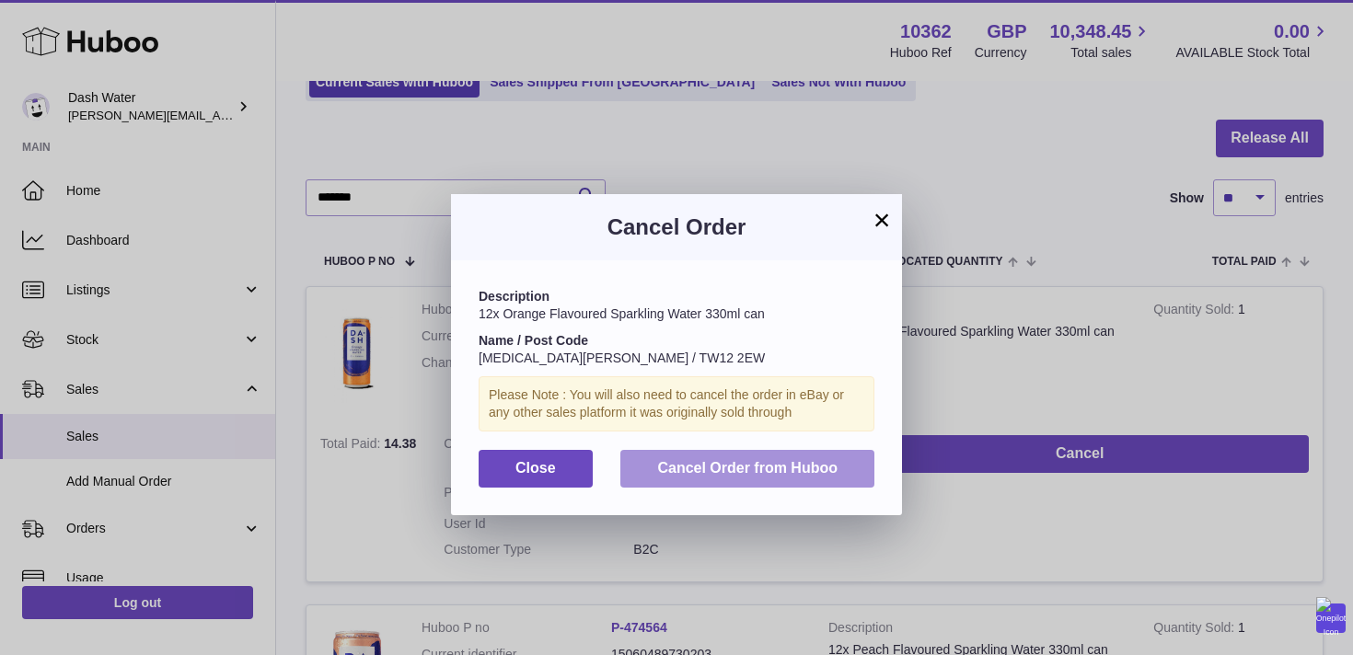
click at [848, 468] on button "Cancel Order from Huboo" at bounding box center [747, 469] width 254 height 38
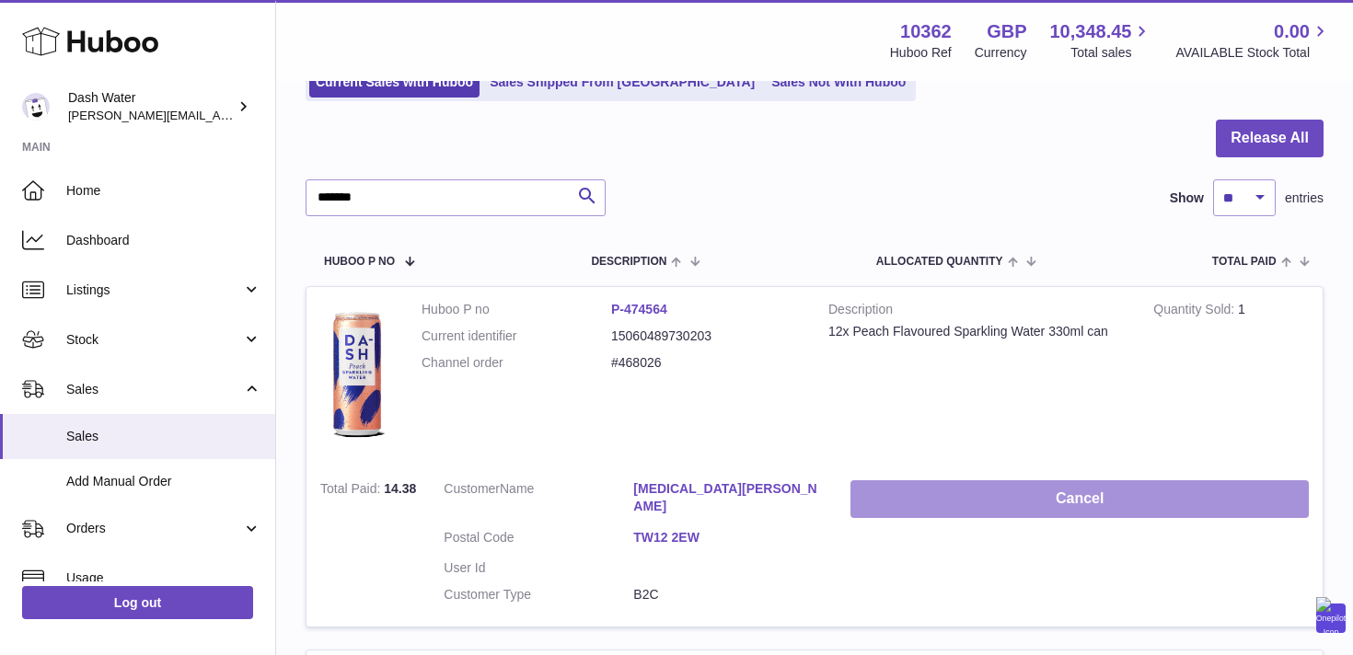
click at [1036, 504] on button "Cancel" at bounding box center [1079, 499] width 458 height 38
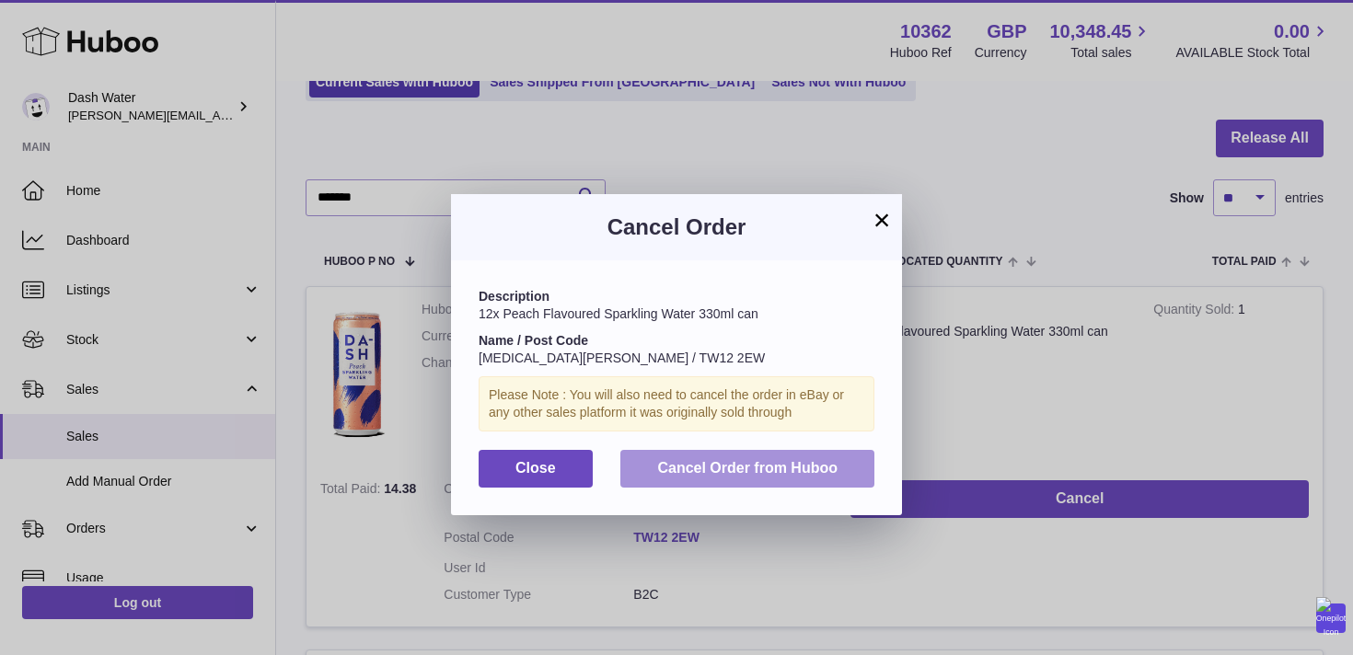
click at [829, 472] on span "Cancel Order from Huboo" at bounding box center [747, 468] width 180 height 16
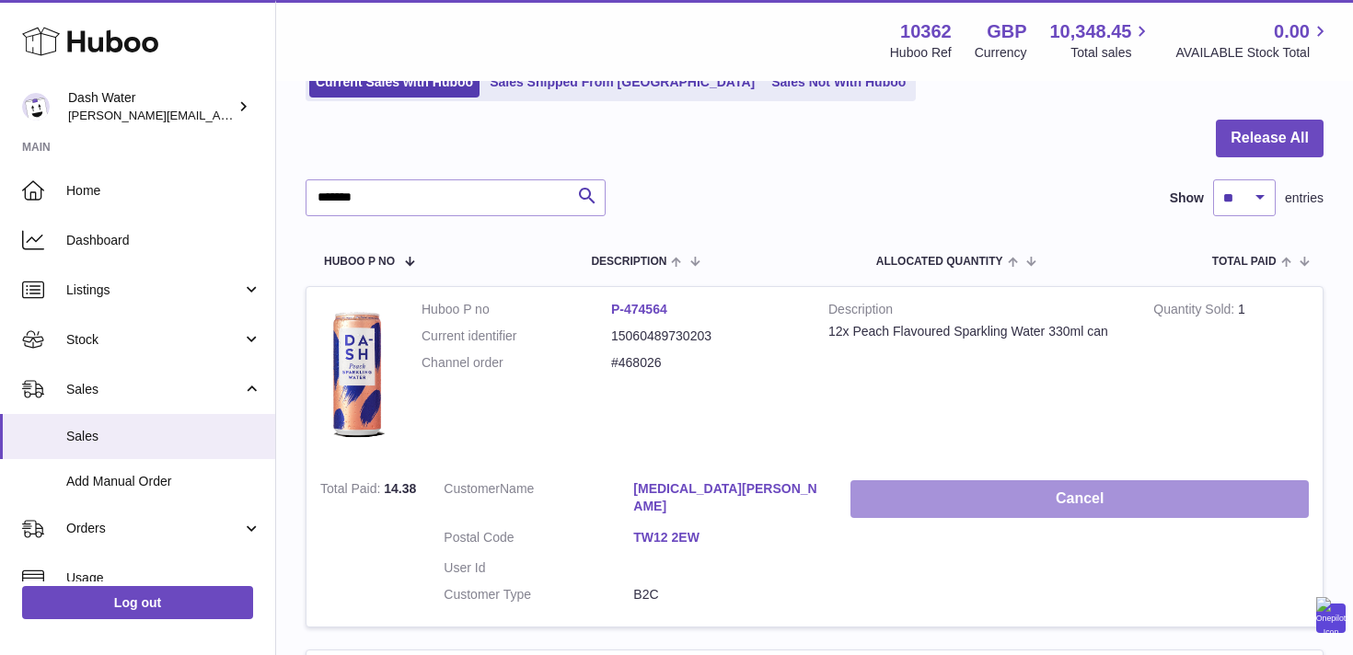
click at [1014, 494] on button "Cancel" at bounding box center [1079, 499] width 458 height 38
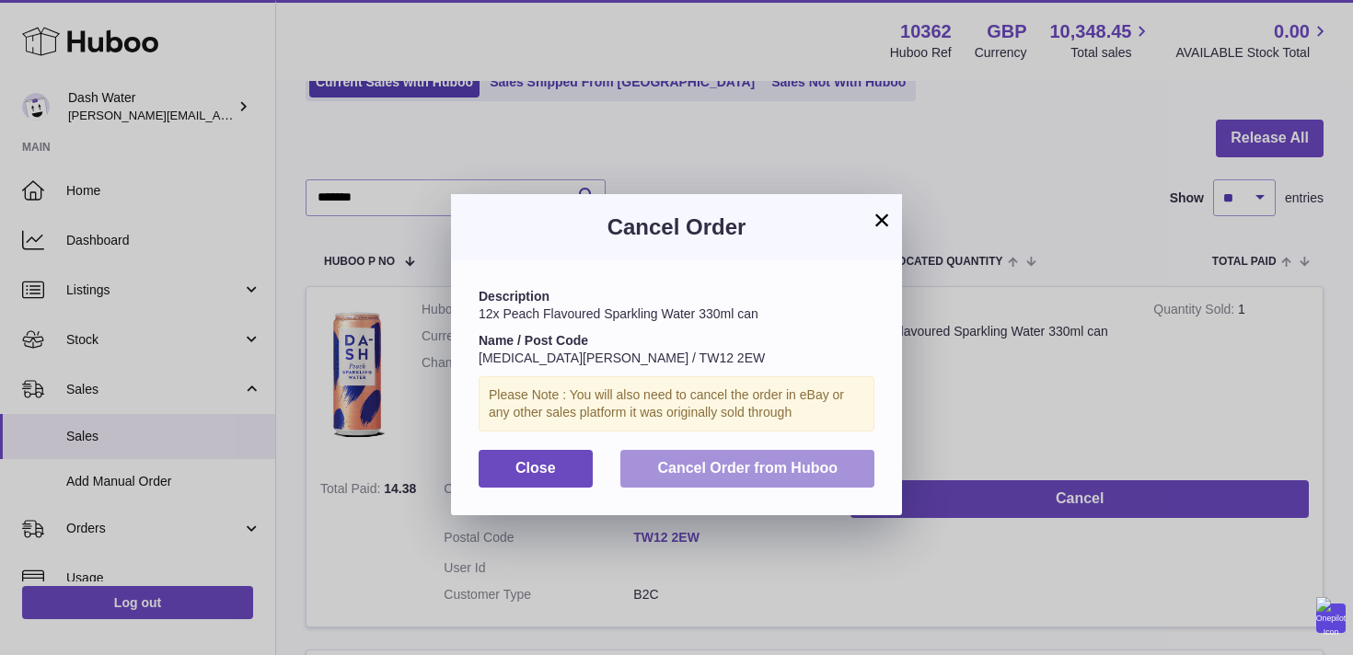
click at [841, 469] on button "Cancel Order from Huboo" at bounding box center [747, 469] width 254 height 38
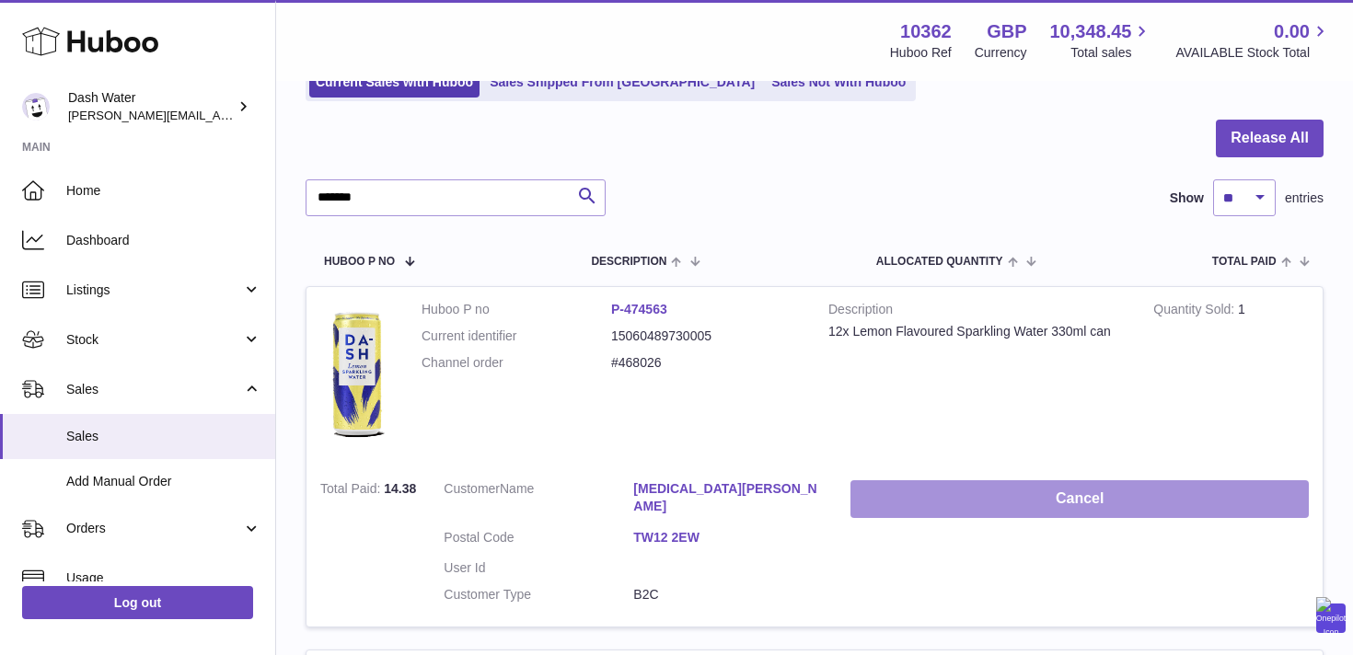
click at [987, 487] on button "Cancel" at bounding box center [1079, 499] width 458 height 38
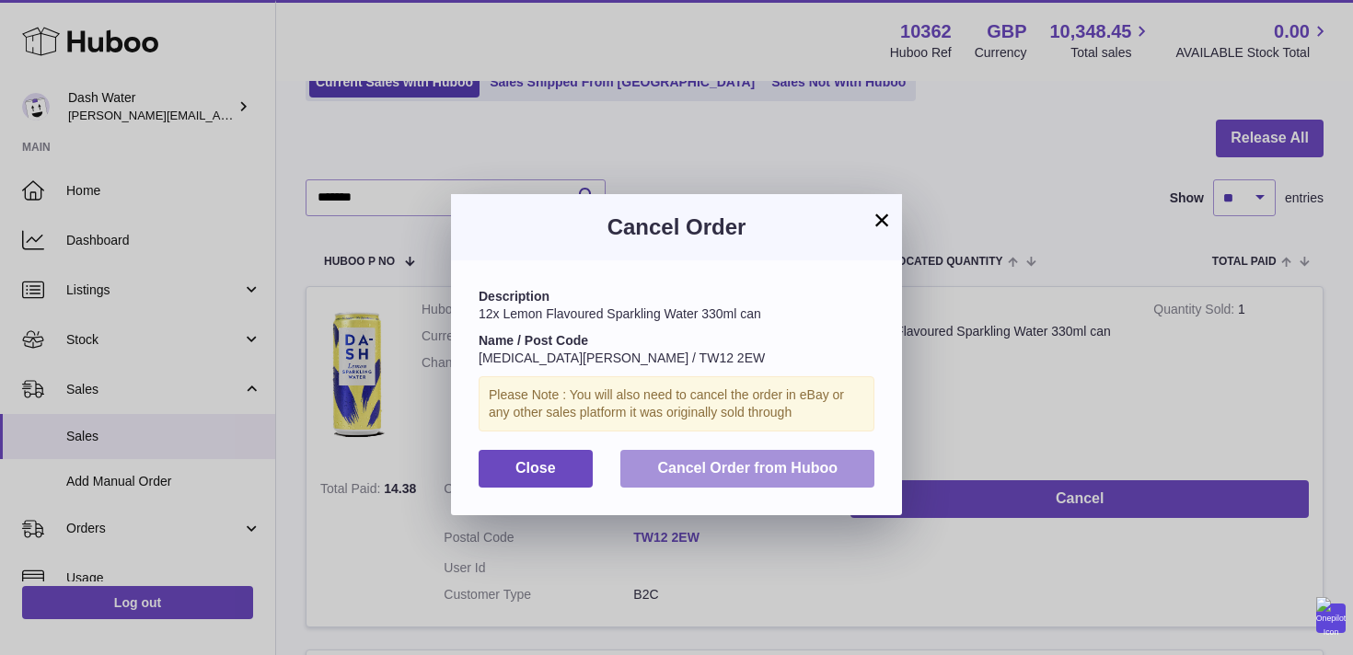
click at [835, 471] on span "Cancel Order from Huboo" at bounding box center [747, 468] width 180 height 16
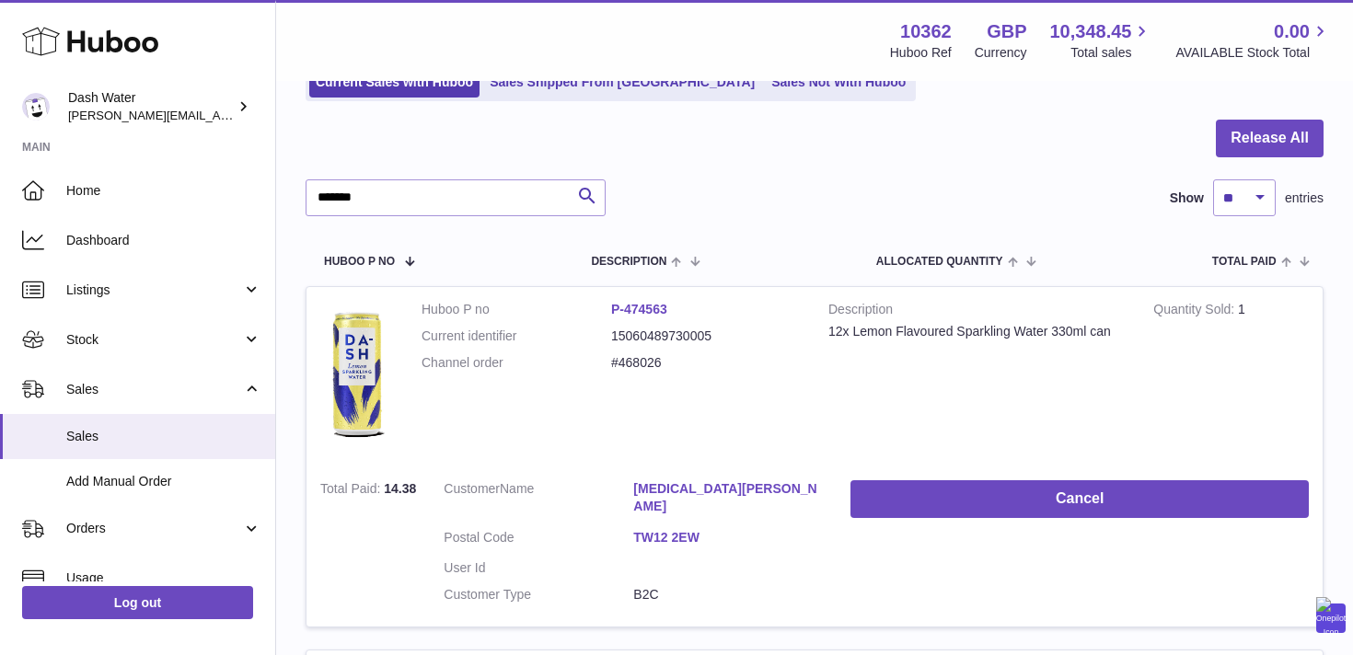
click at [1046, 519] on td "Cancel" at bounding box center [1079, 547] width 486 height 160
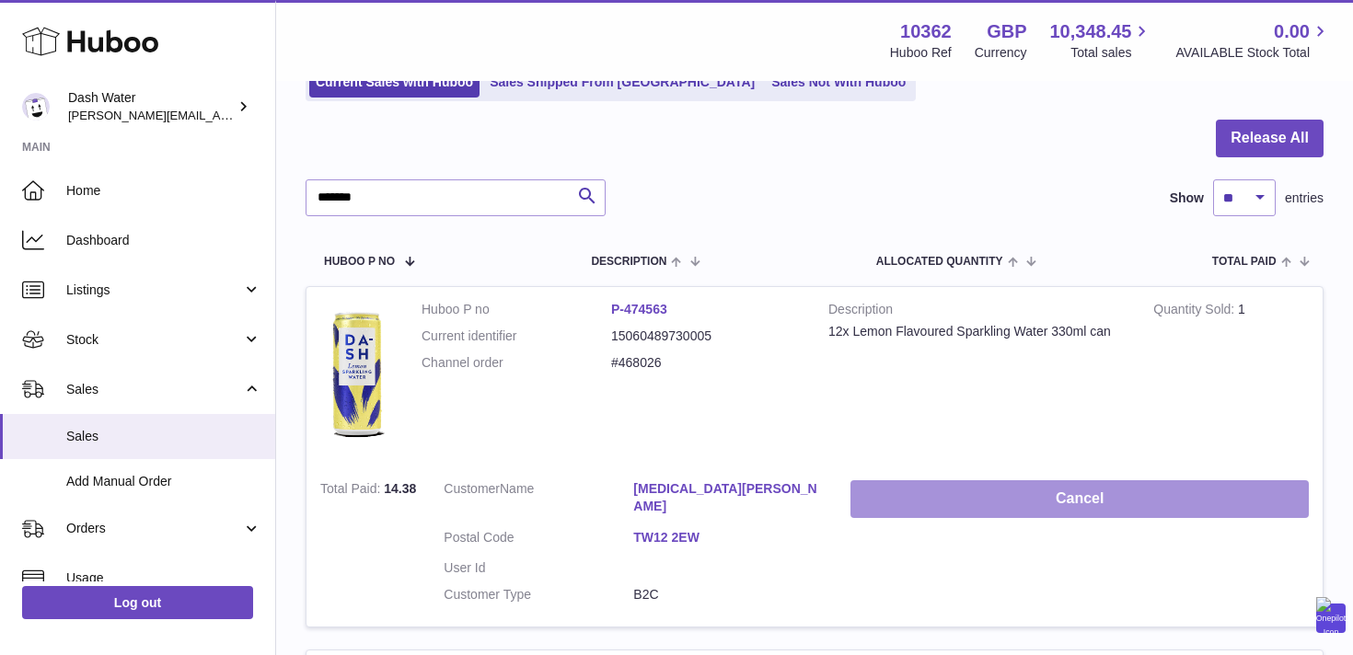
click at [1028, 506] on button "Cancel" at bounding box center [1079, 499] width 458 height 38
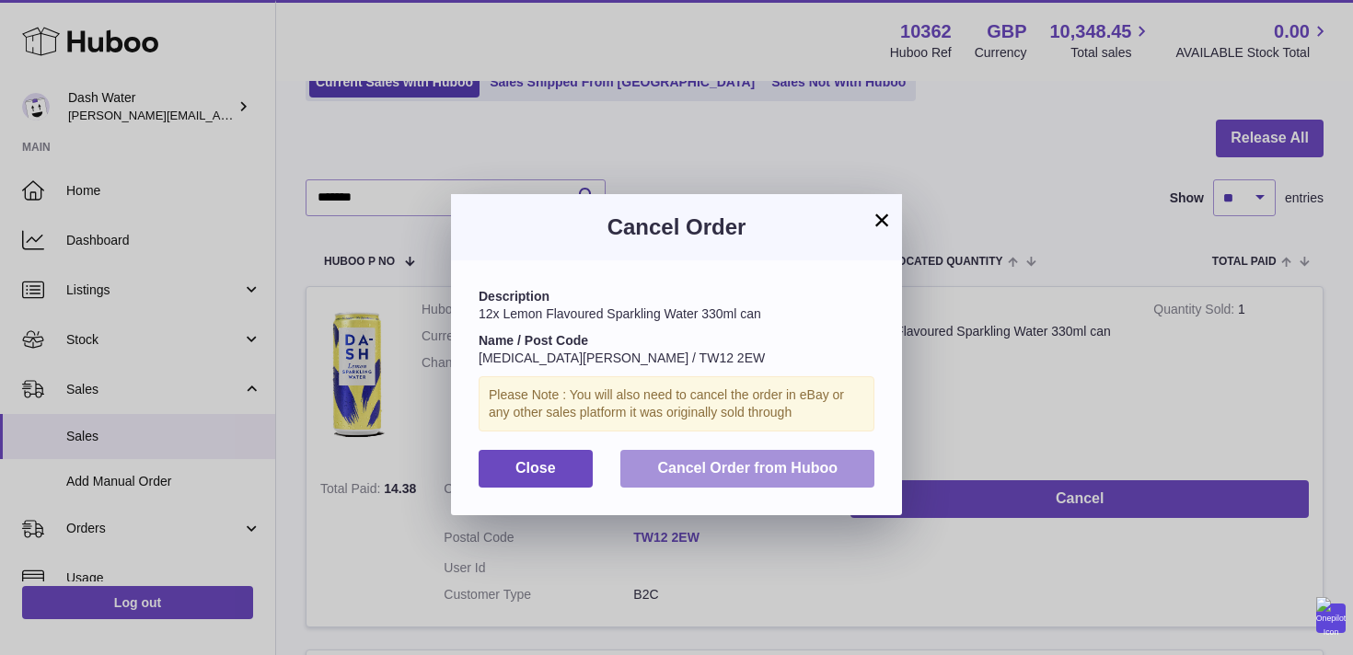
click at [804, 472] on span "Cancel Order from Huboo" at bounding box center [747, 468] width 180 height 16
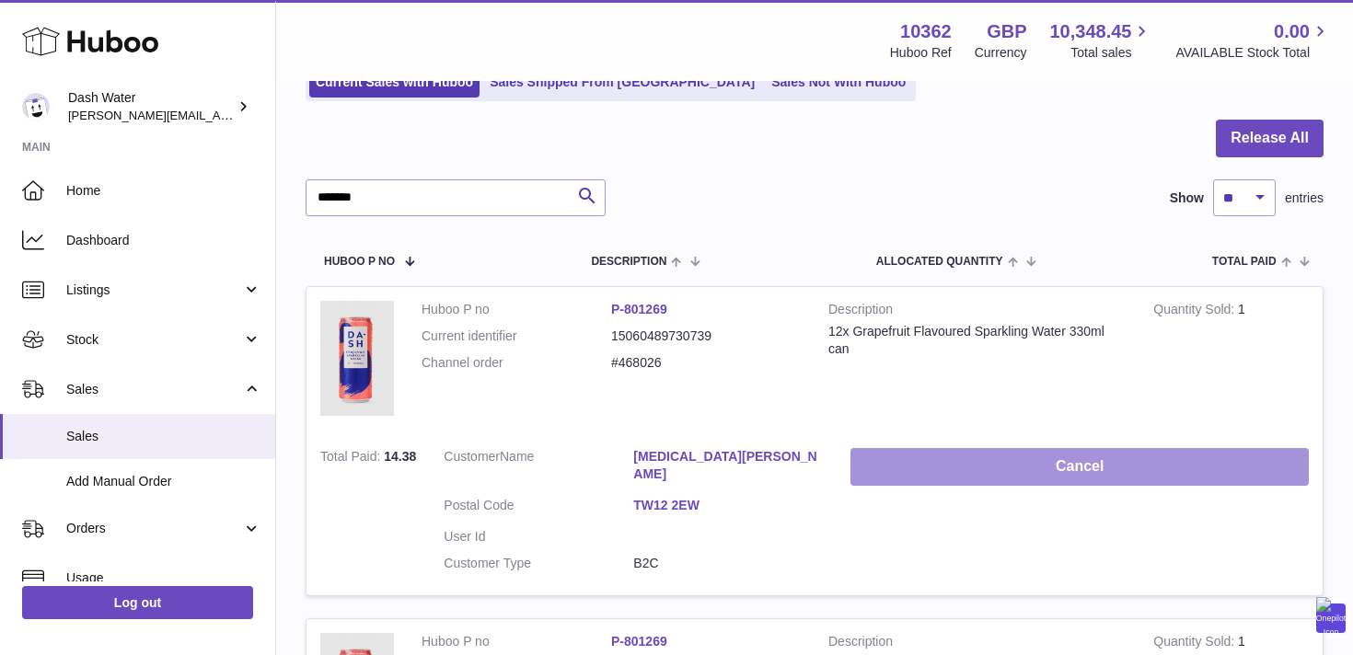
click at [1023, 462] on button "Cancel" at bounding box center [1079, 467] width 458 height 38
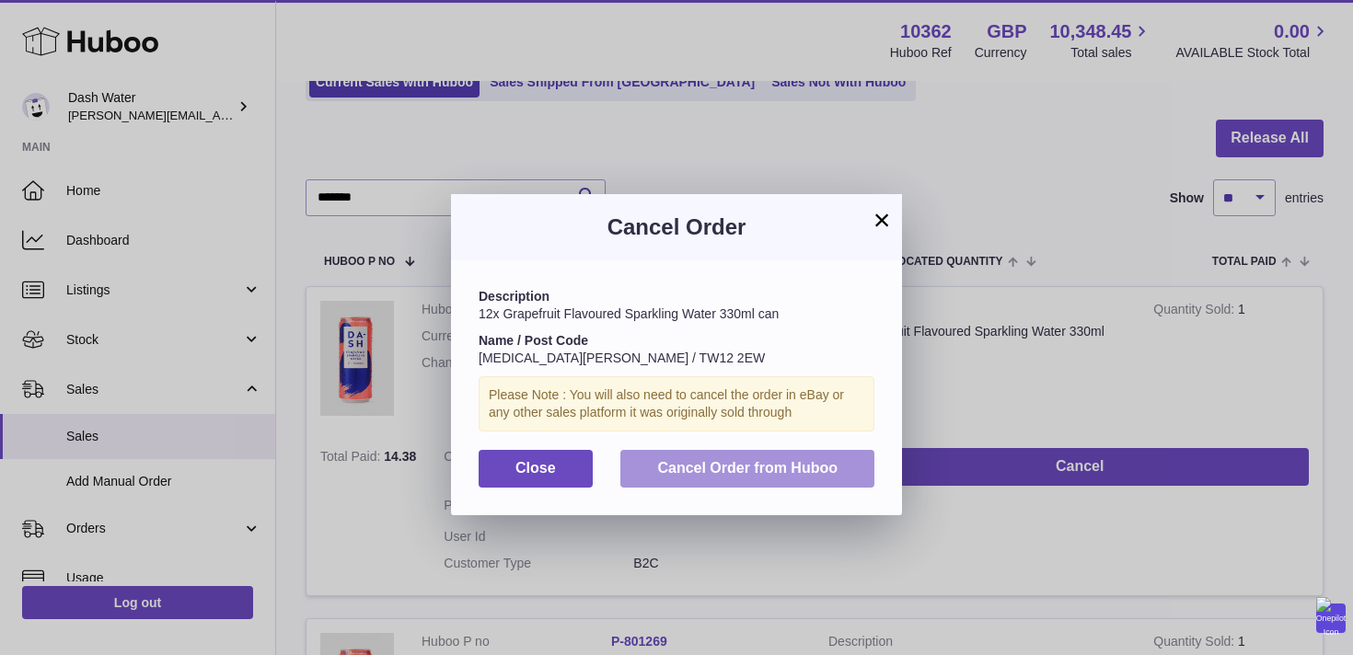
click at [788, 460] on span "Cancel Order from Huboo" at bounding box center [747, 468] width 180 height 16
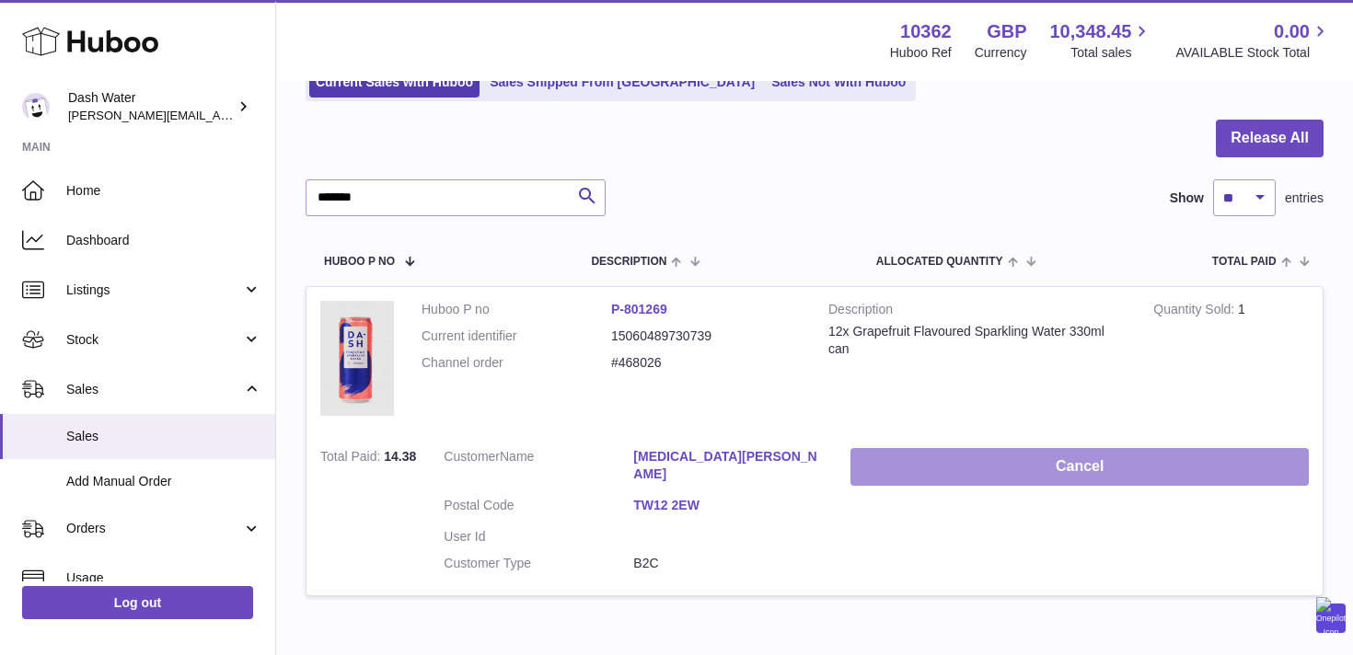
click at [1061, 466] on button "Cancel" at bounding box center [1079, 467] width 458 height 38
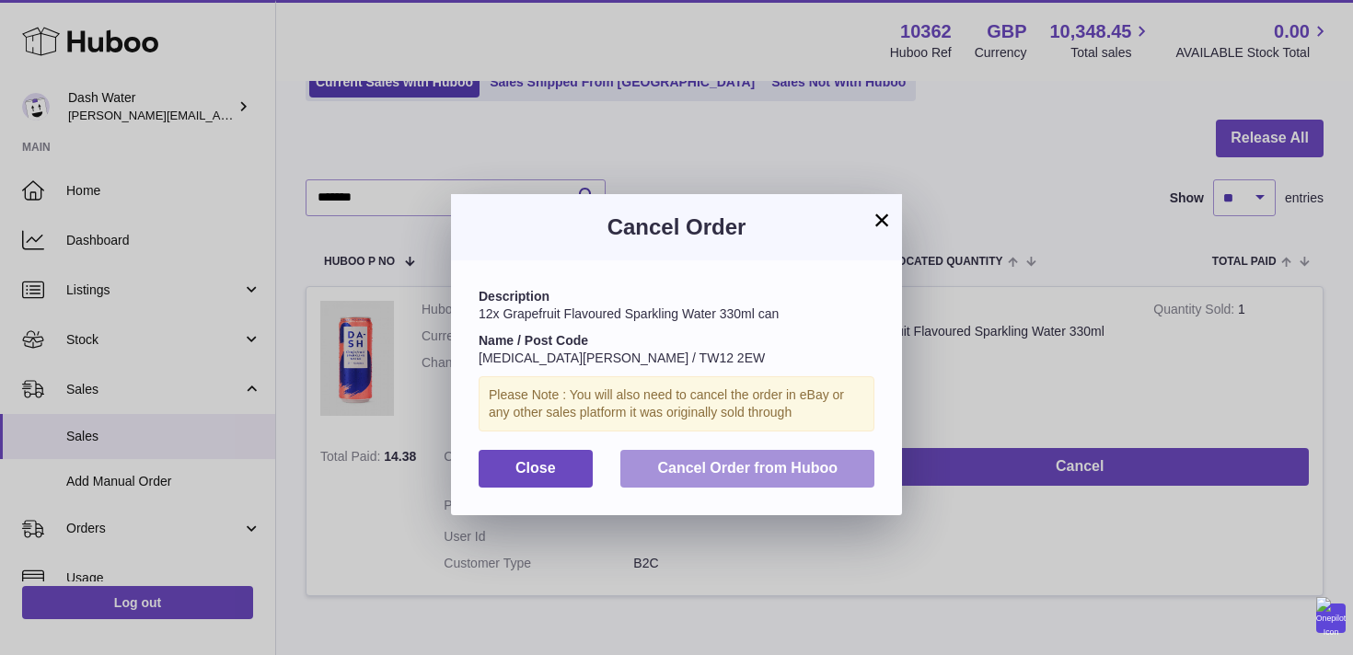
click at [831, 466] on span "Cancel Order from Huboo" at bounding box center [747, 468] width 180 height 16
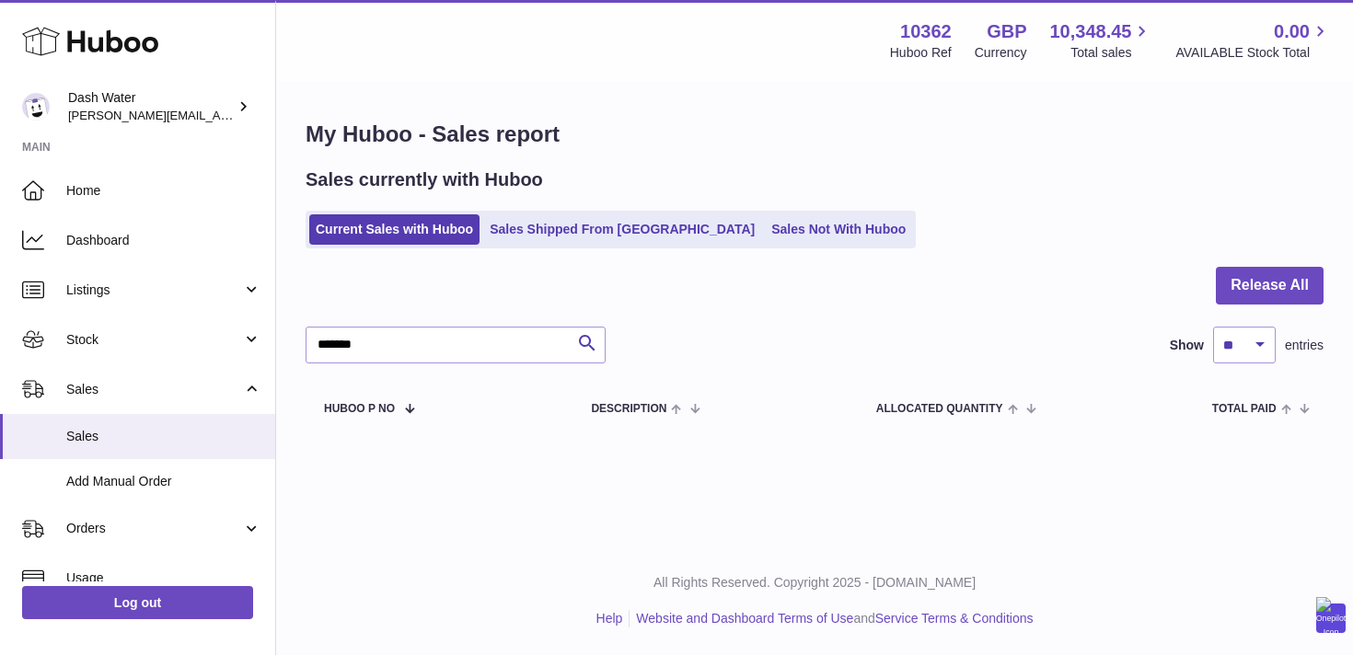
scroll to position [0, 0]
